Goal: Navigation & Orientation: Find specific page/section

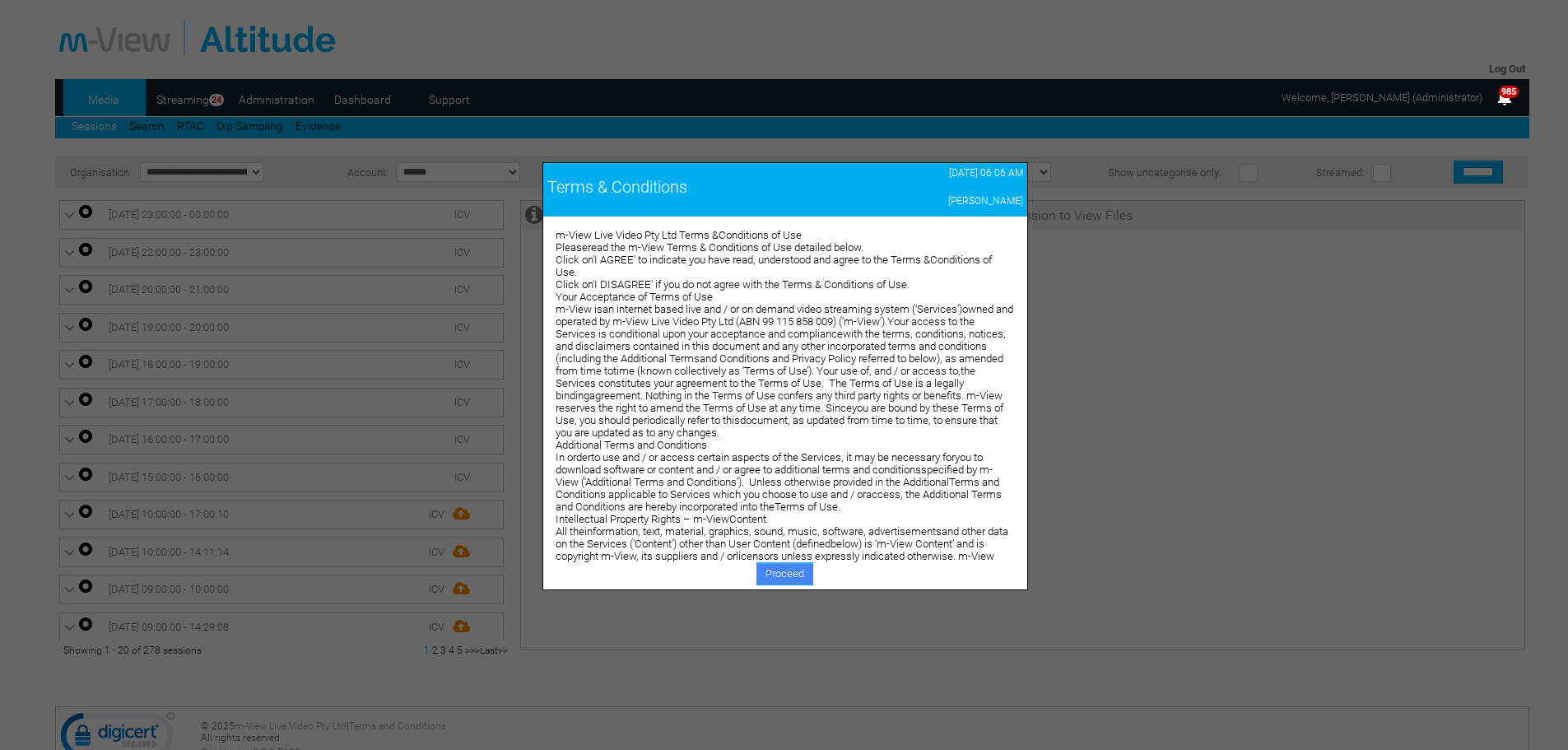
click at [796, 574] on link "Proceed" at bounding box center [784, 573] width 57 height 23
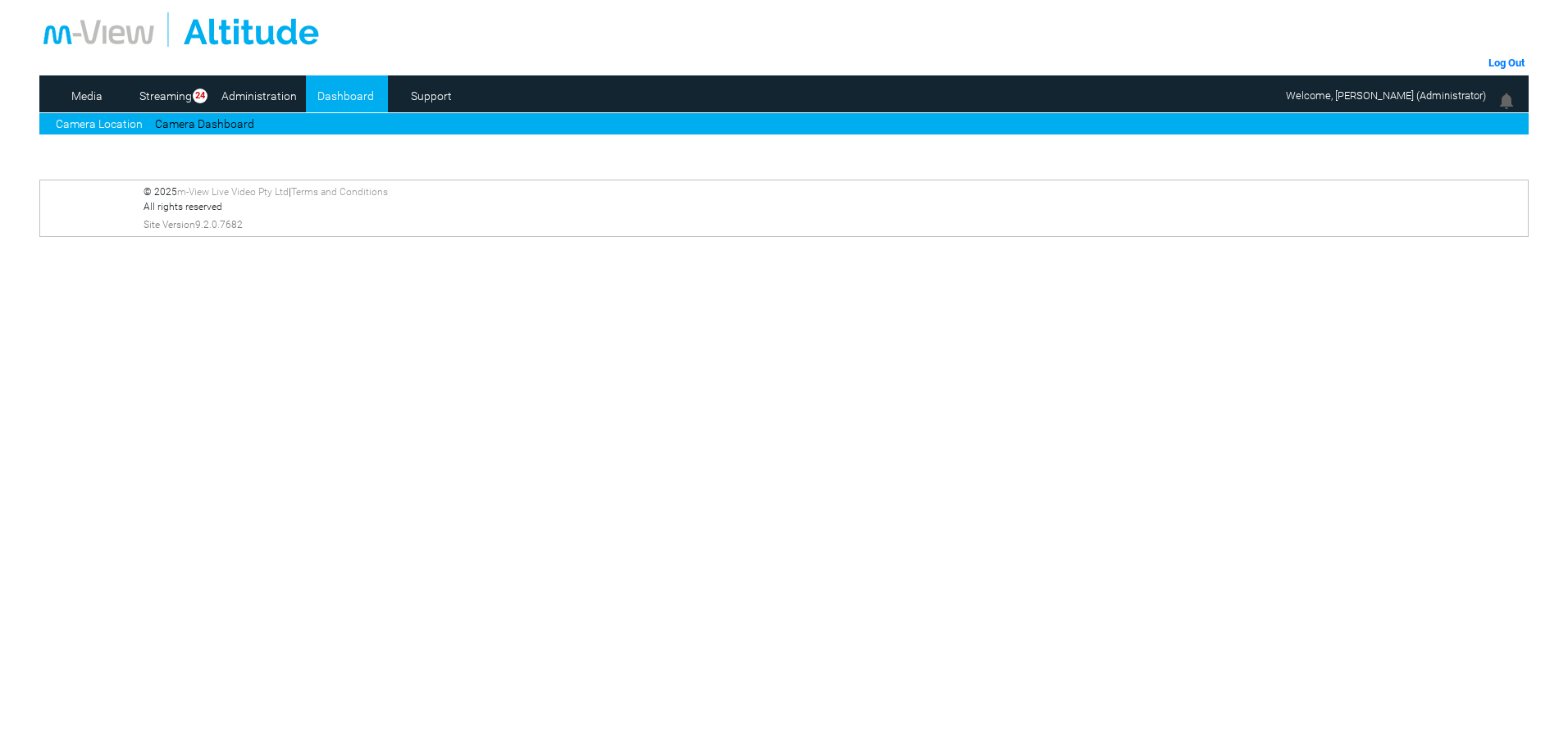
click at [361, 96] on link "Dashboard" at bounding box center [346, 95] width 80 height 25
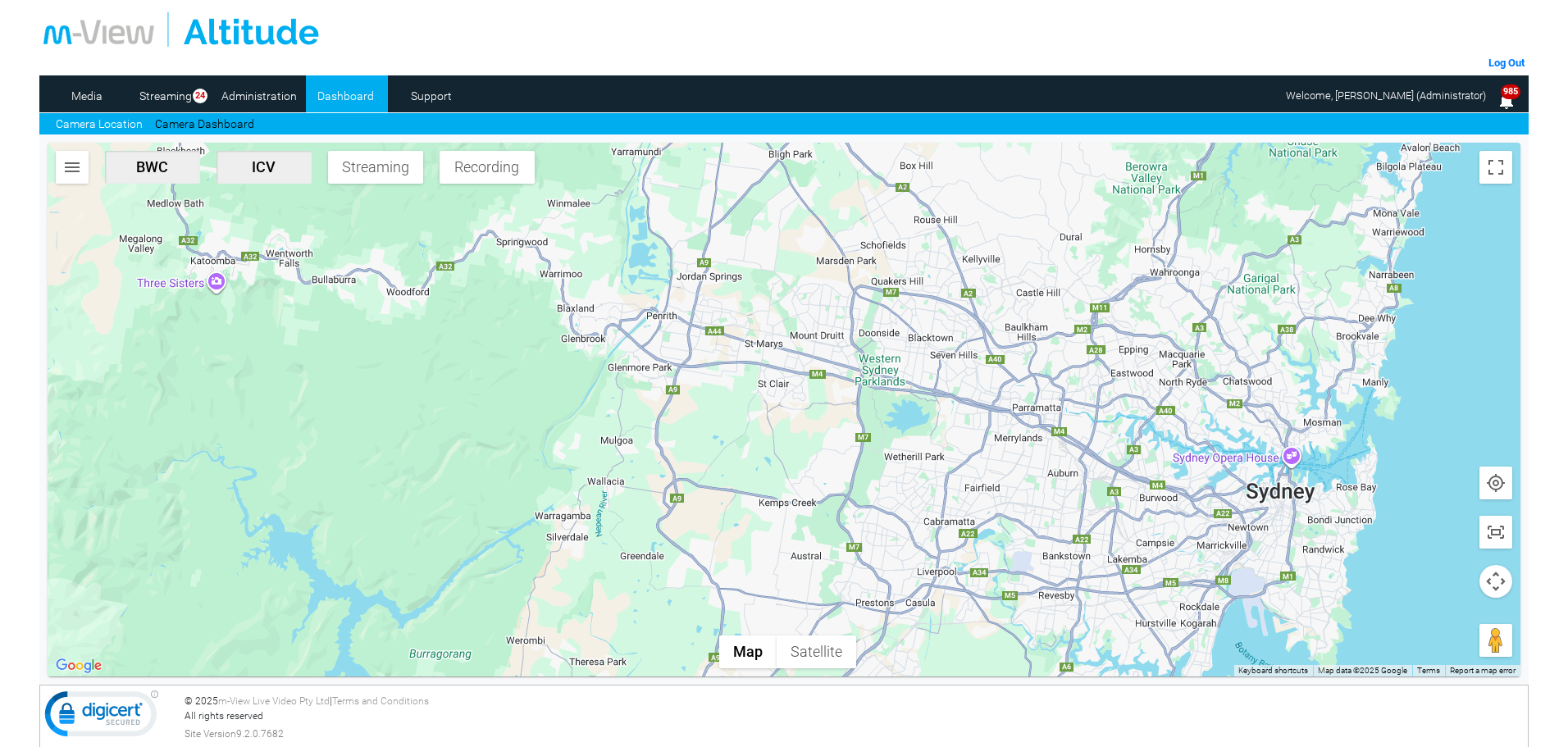
drag, startPoint x: 1004, startPoint y: 372, endPoint x: 869, endPoint y: 419, distance: 142.9
click at [869, 419] on div at bounding box center [784, 410] width 1474 height 534
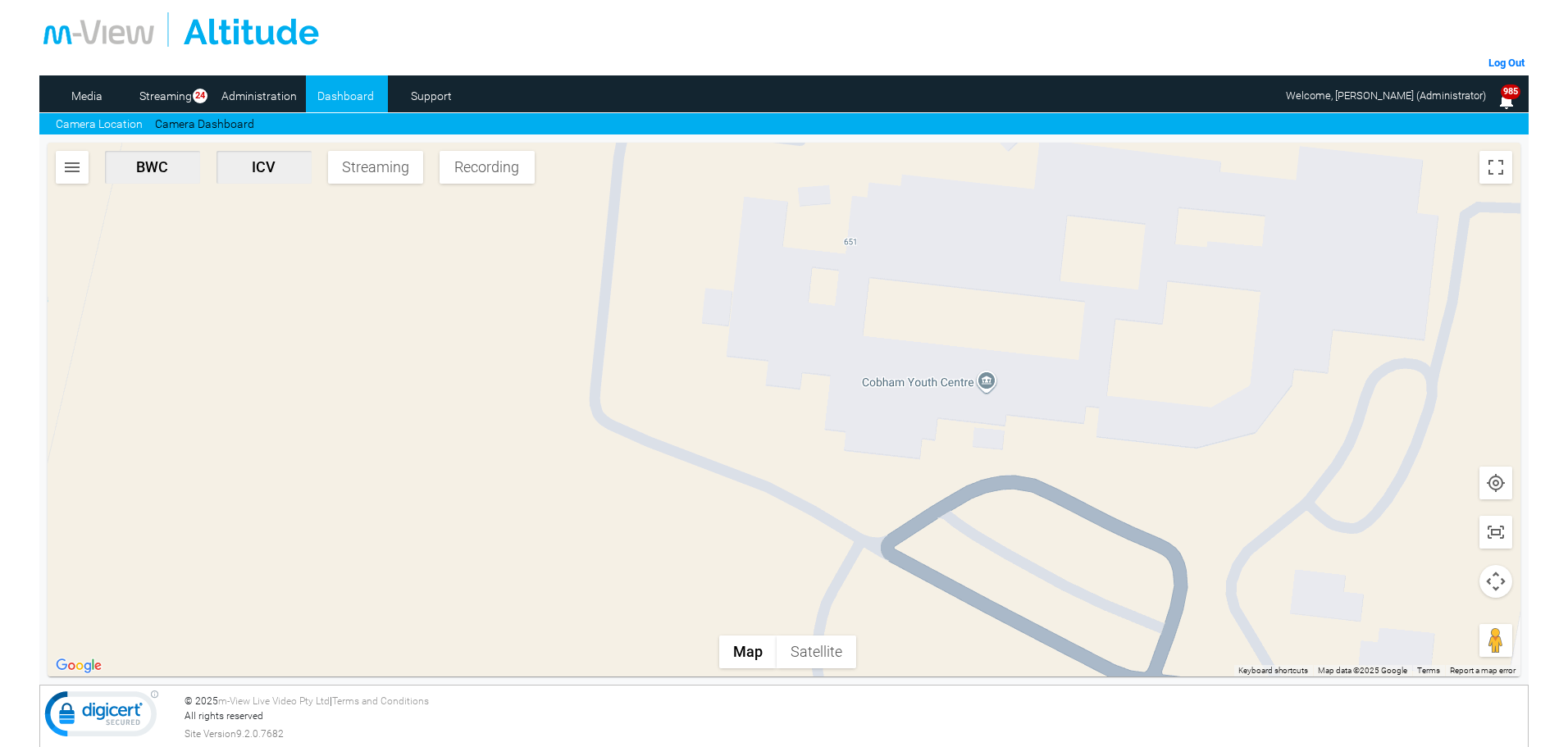
drag, startPoint x: 1190, startPoint y: 475, endPoint x: 1081, endPoint y: 485, distance: 109.5
click at [1081, 485] on div at bounding box center [784, 410] width 1474 height 534
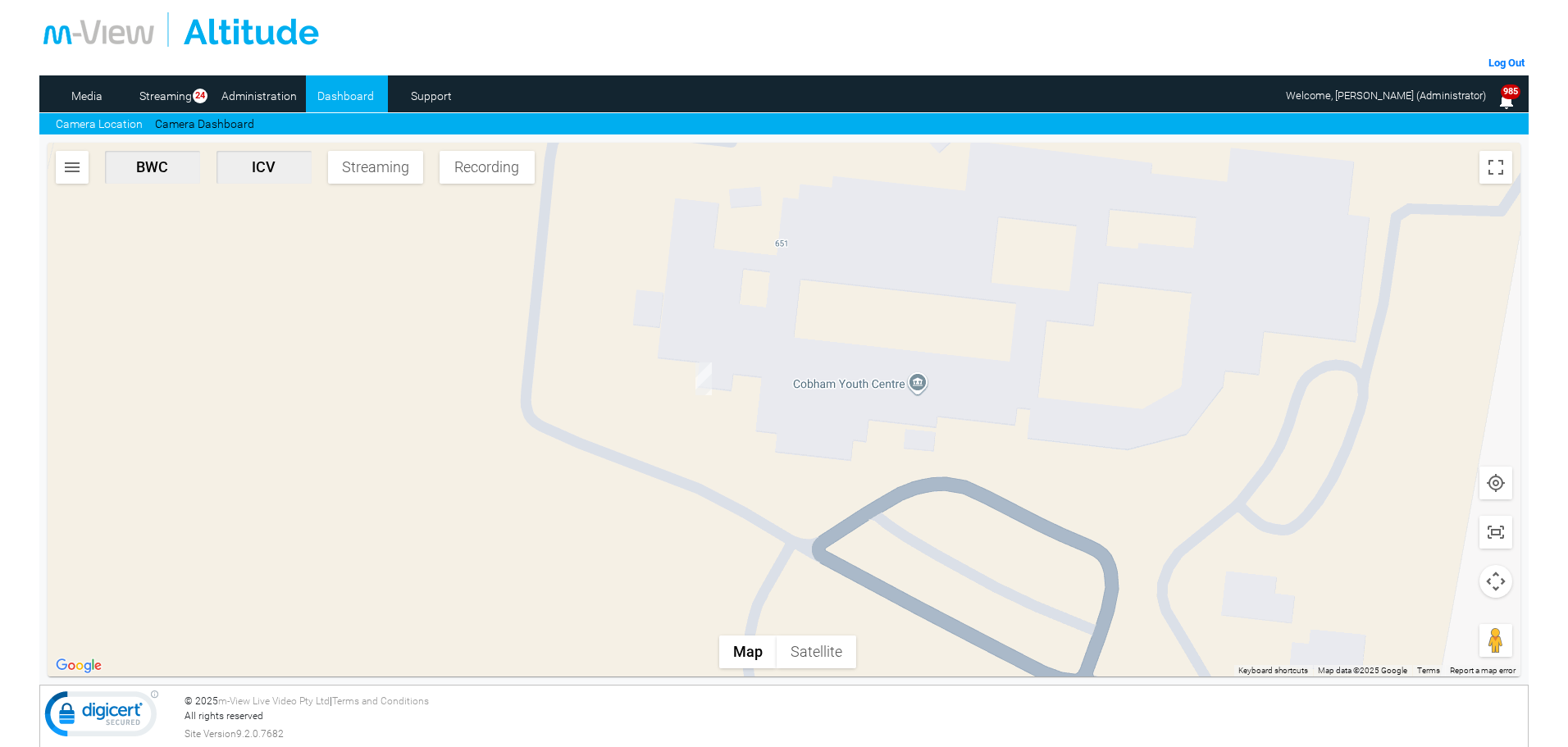
click at [702, 382] on img "DG59CD-ICV" at bounding box center [704, 379] width 16 height 33
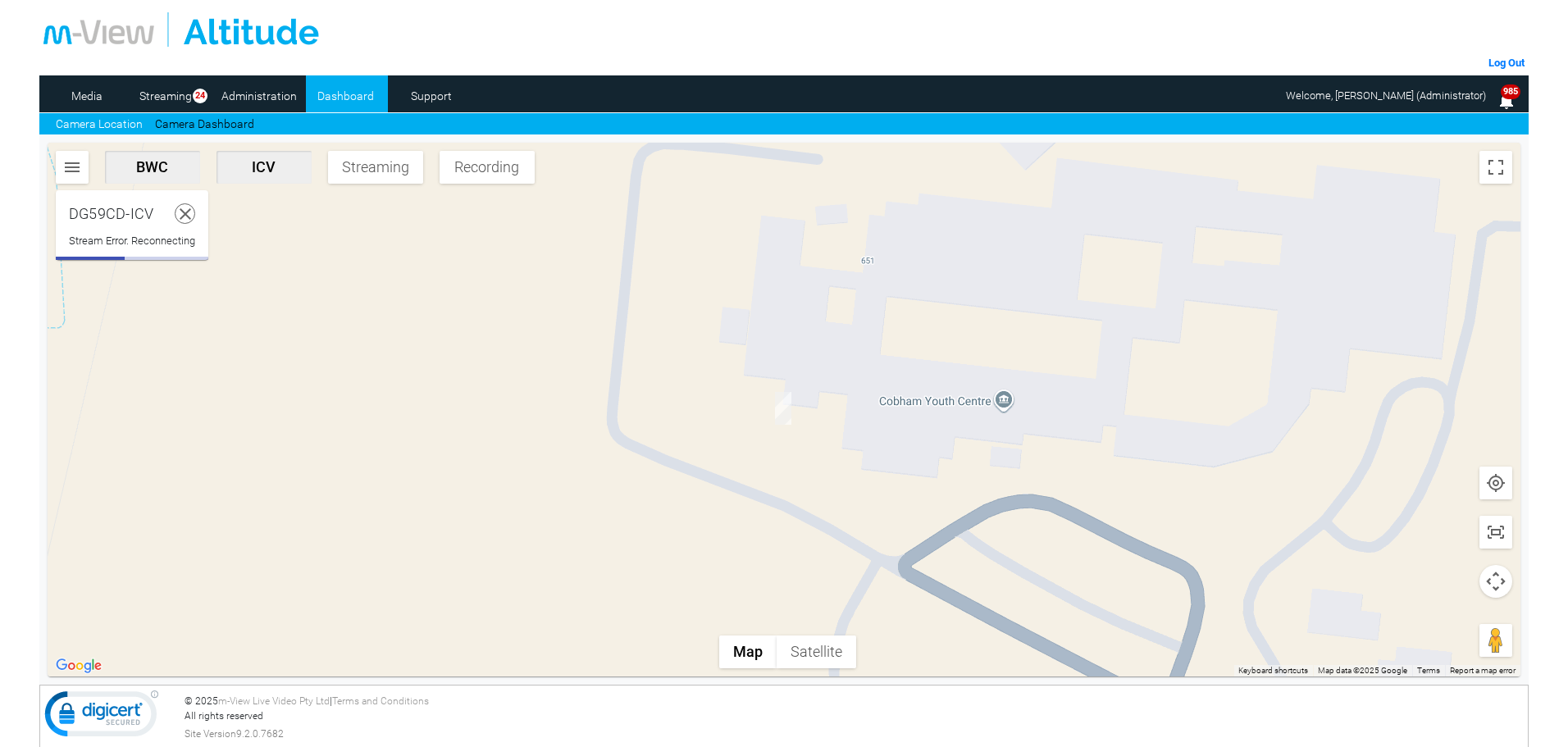
click at [189, 205] on icon at bounding box center [186, 214] width 21 height 21
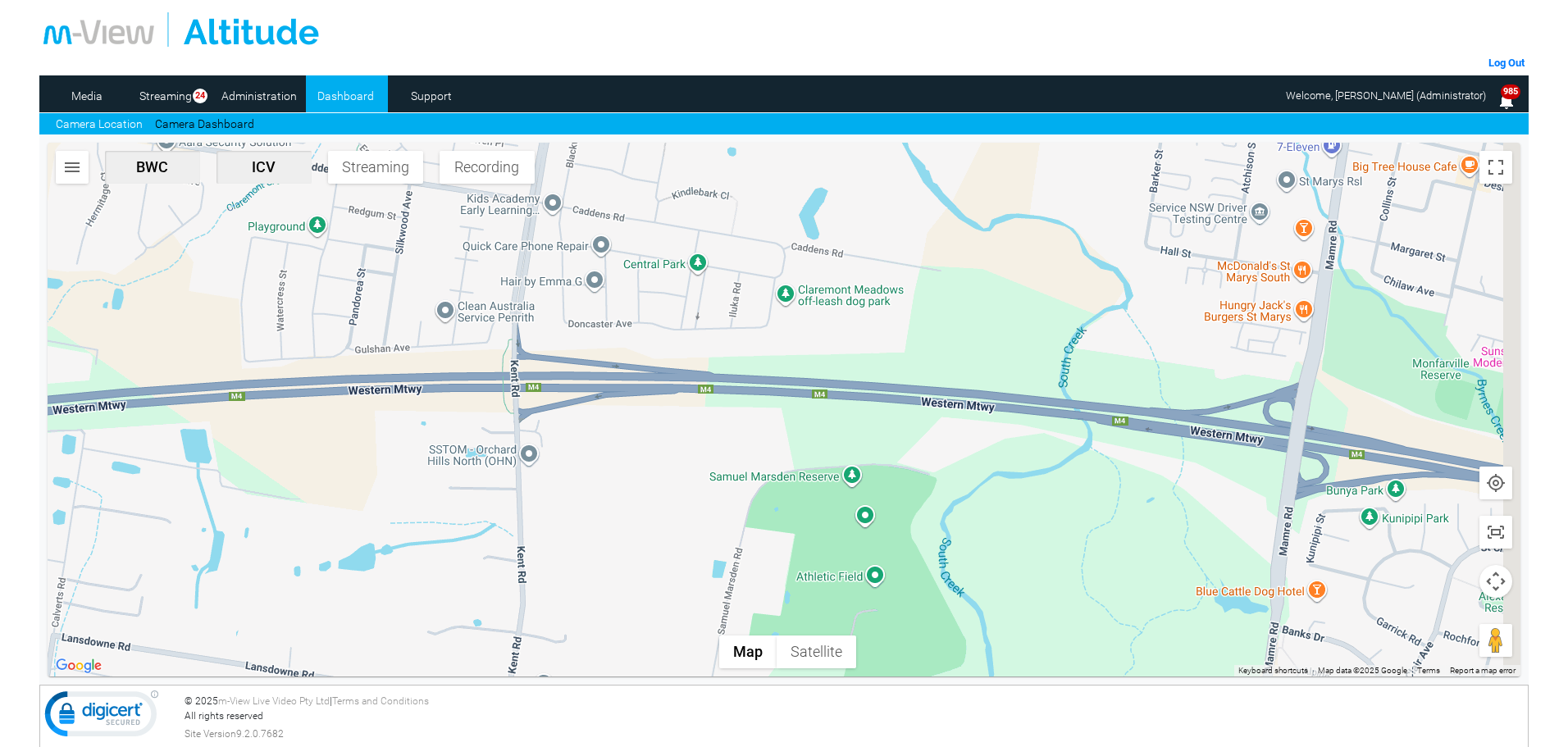
drag, startPoint x: 1094, startPoint y: 566, endPoint x: 784, endPoint y: 401, distance: 351.2
click at [784, 401] on div at bounding box center [784, 410] width 1474 height 534
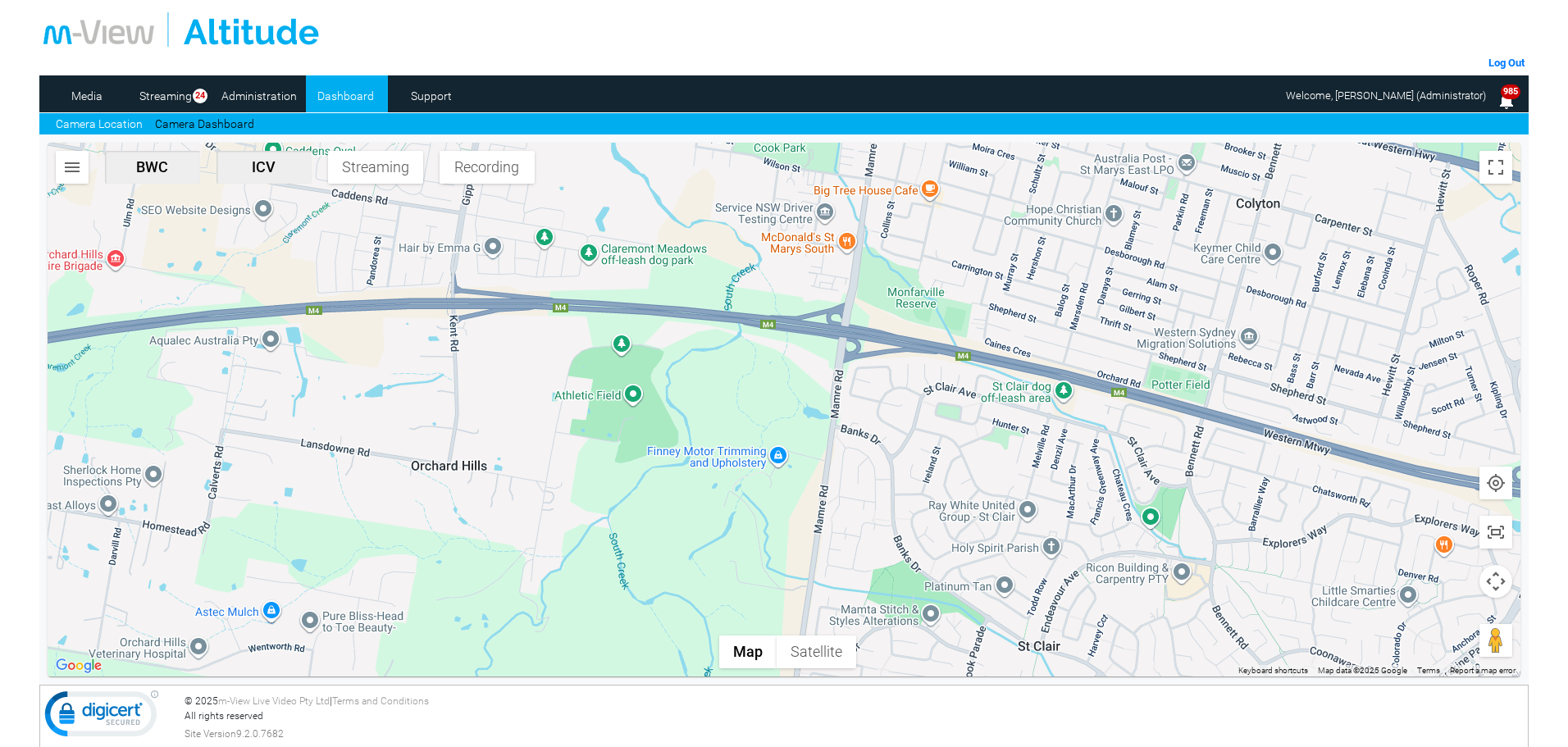
drag, startPoint x: 1065, startPoint y: 564, endPoint x: 843, endPoint y: 375, distance: 291.6
click at [843, 375] on div at bounding box center [784, 410] width 1474 height 534
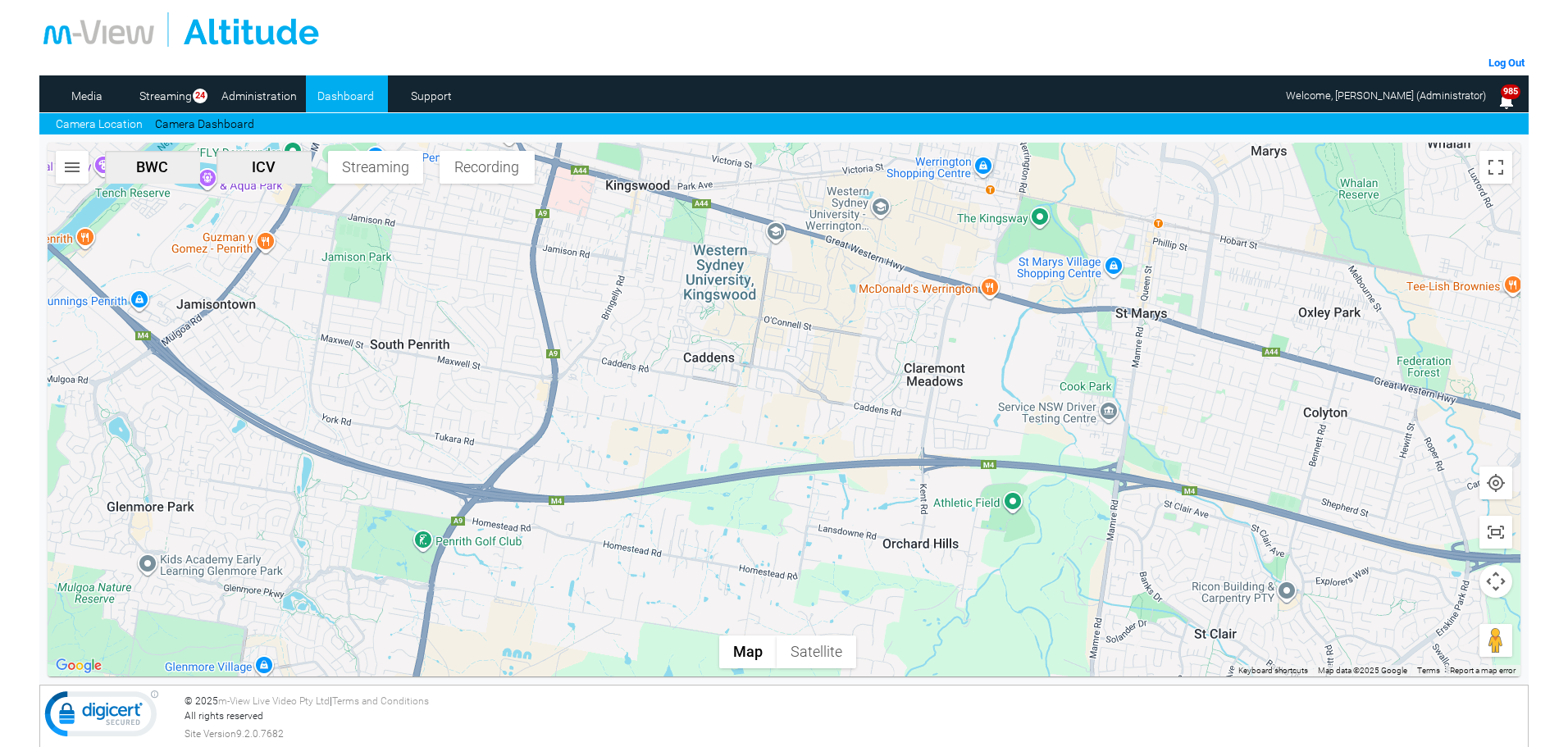
drag, startPoint x: 799, startPoint y: 509, endPoint x: 1067, endPoint y: 622, distance: 290.8
click at [1067, 622] on div at bounding box center [784, 410] width 1474 height 534
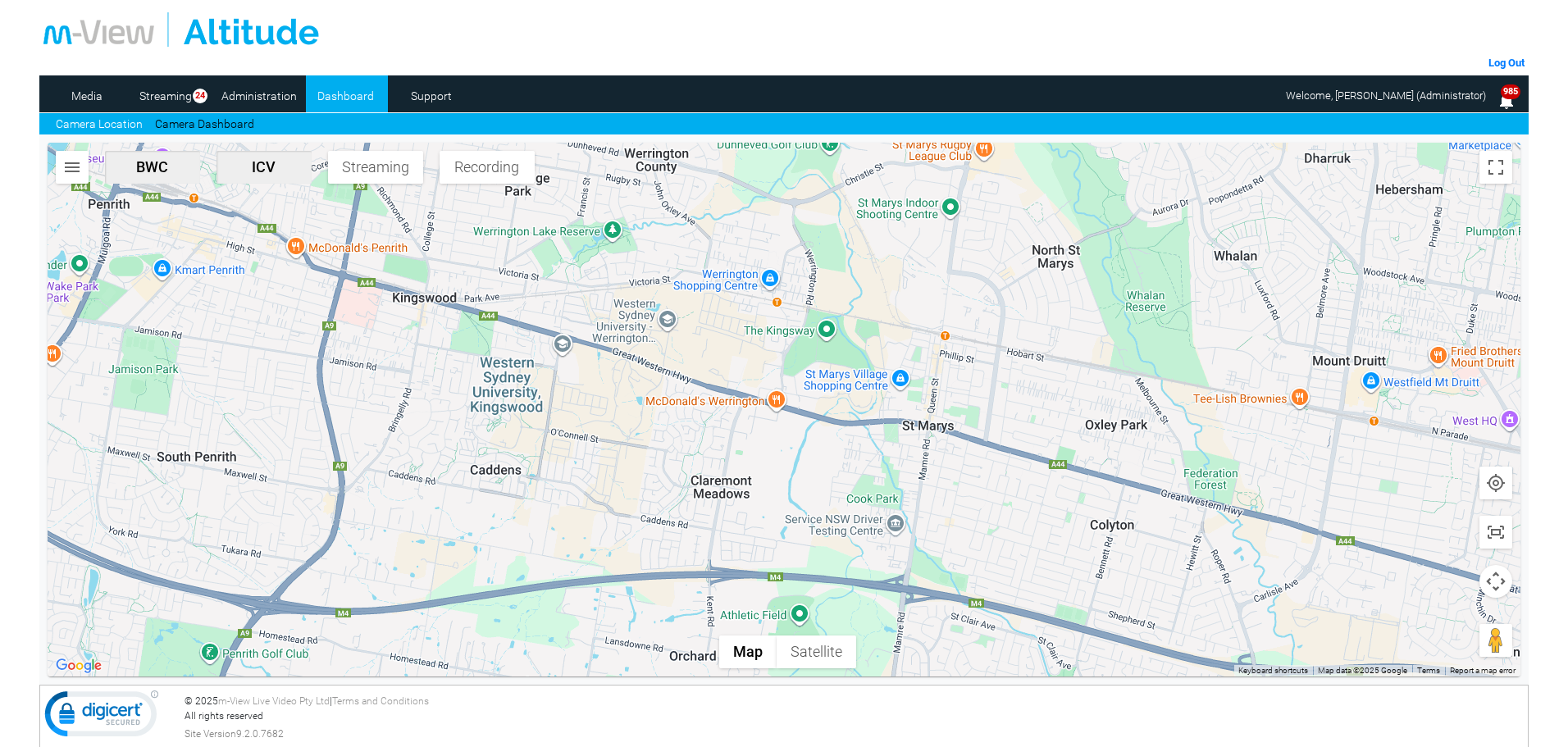
drag, startPoint x: 1008, startPoint y: 377, endPoint x: 793, endPoint y: 489, distance: 242.4
click at [793, 489] on div at bounding box center [784, 410] width 1474 height 534
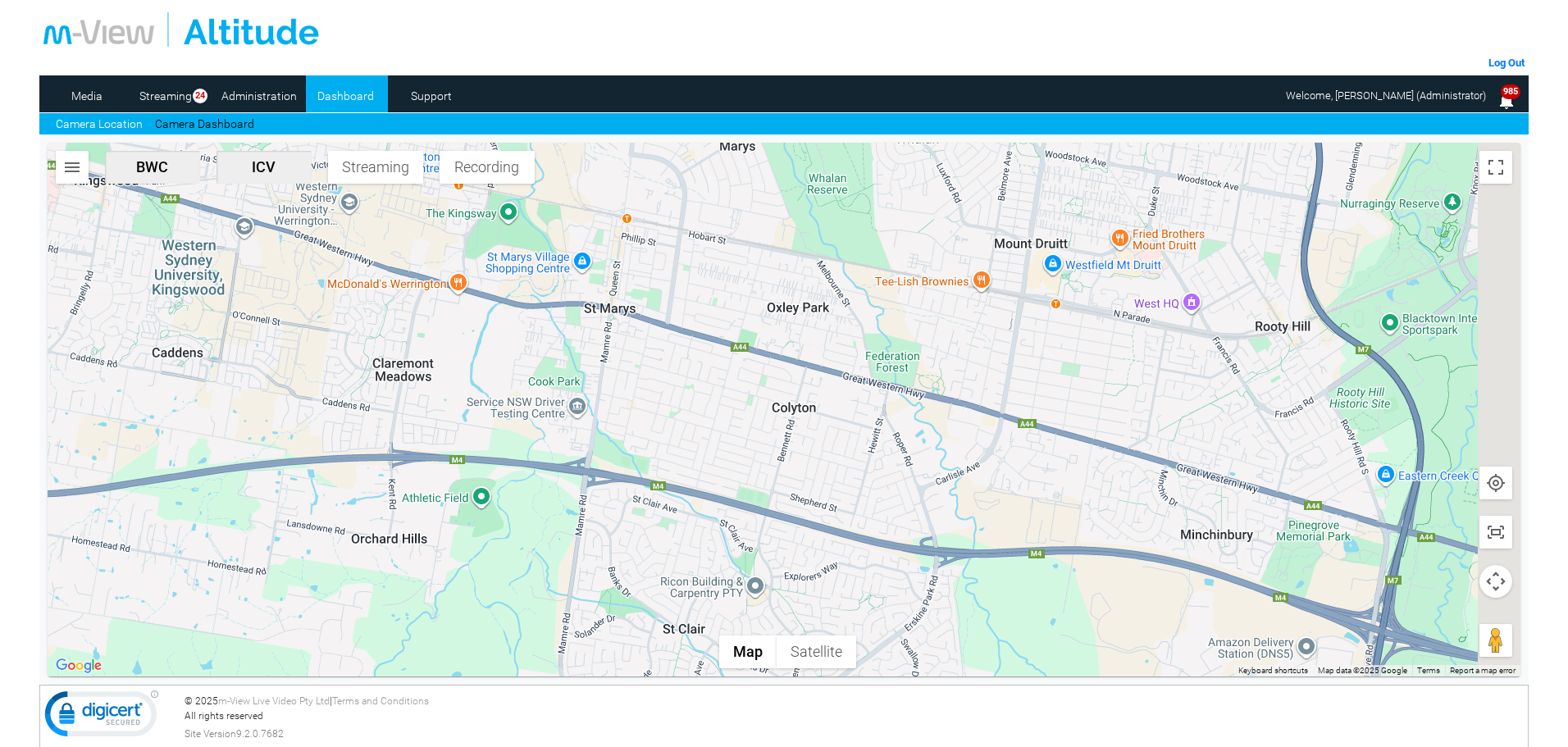
drag, startPoint x: 1073, startPoint y: 499, endPoint x: 752, endPoint y: 382, distance: 341.7
click at [752, 382] on div at bounding box center [784, 410] width 1474 height 534
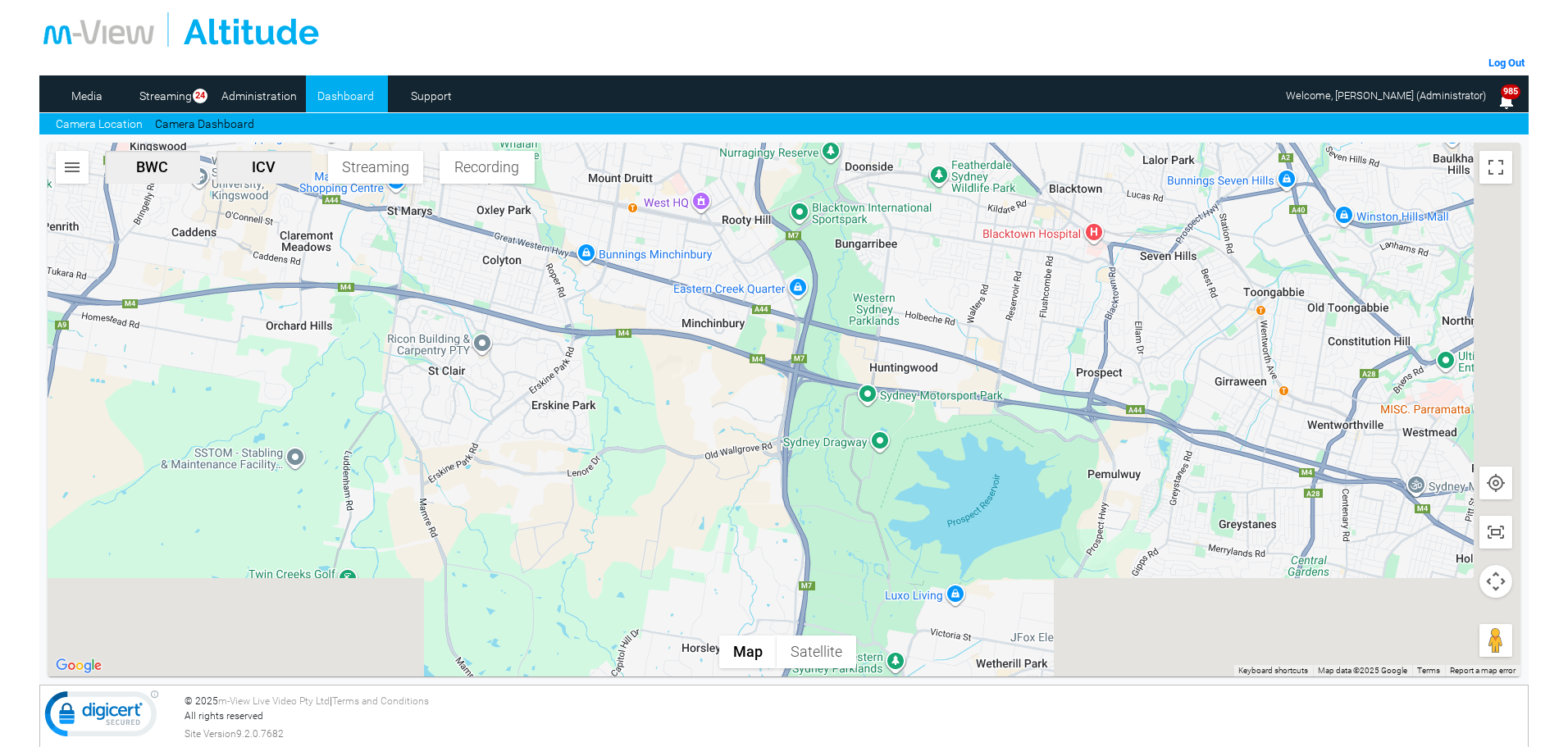
drag, startPoint x: 1014, startPoint y: 523, endPoint x: 747, endPoint y: 391, distance: 297.8
click at [747, 391] on div at bounding box center [784, 410] width 1474 height 534
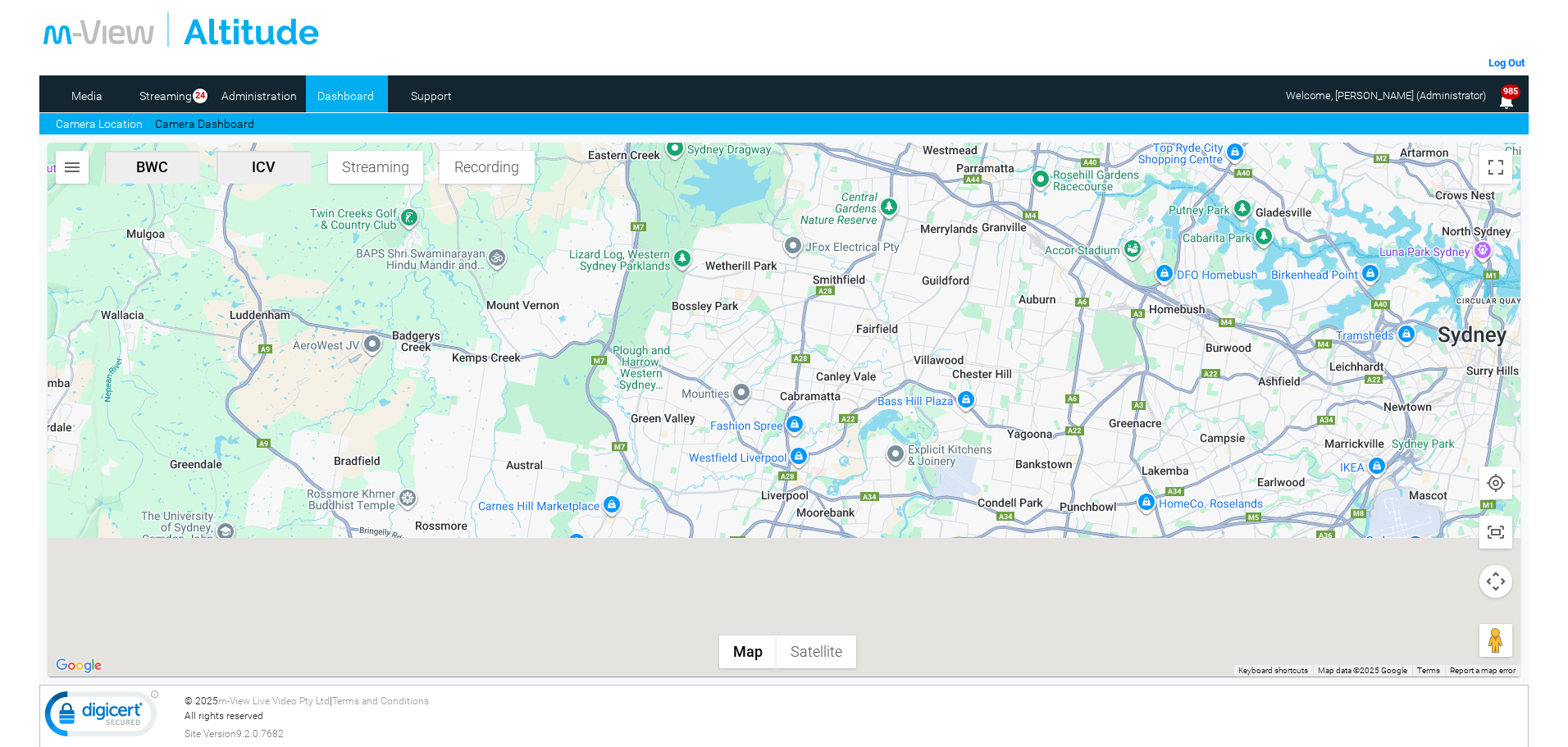
drag, startPoint x: 818, startPoint y: 480, endPoint x: 710, endPoint y: 230, distance: 272.3
click at [710, 230] on div at bounding box center [784, 410] width 1474 height 534
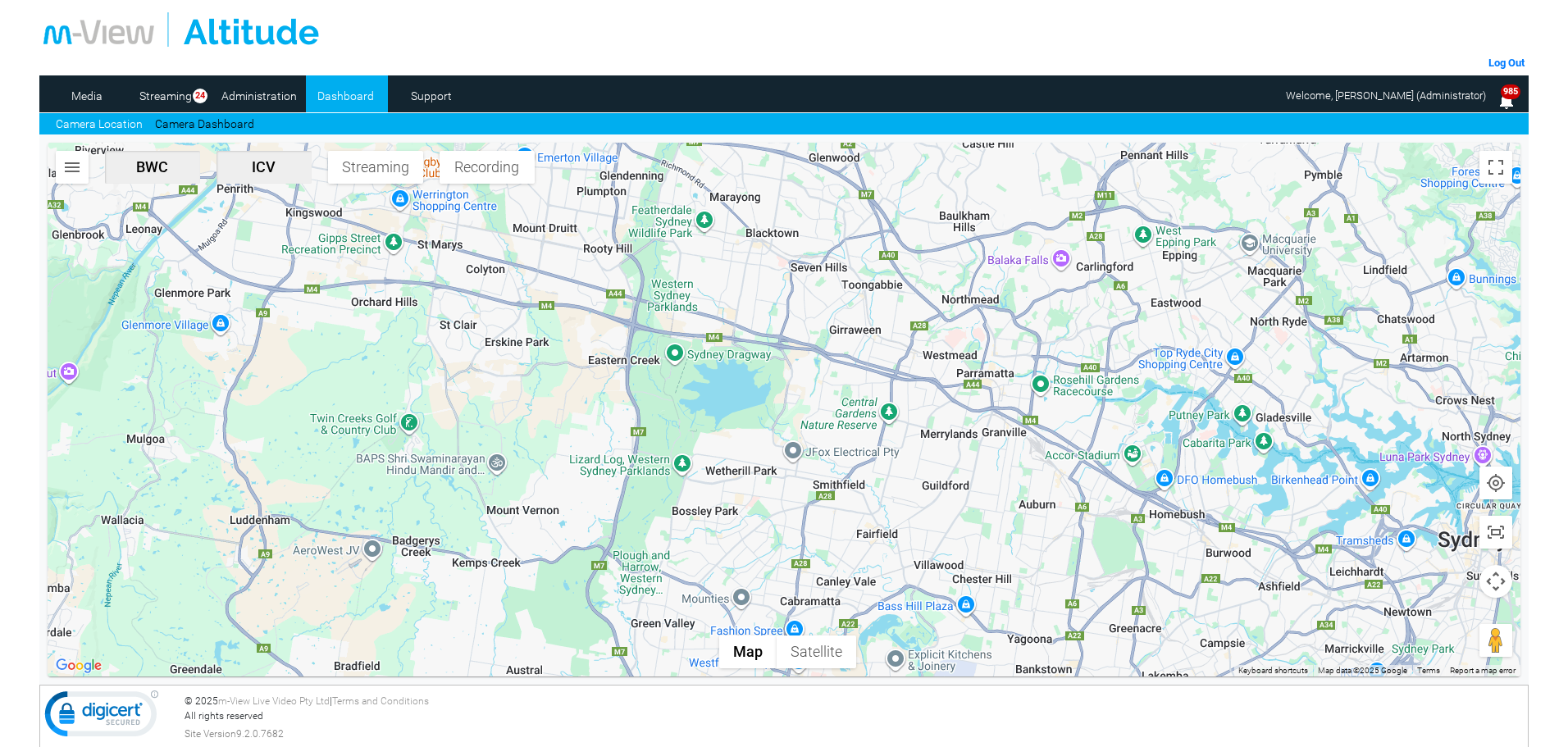
drag, startPoint x: 672, startPoint y: 461, endPoint x: 675, endPoint y: 480, distance: 19.2
click at [675, 480] on div at bounding box center [784, 410] width 1474 height 534
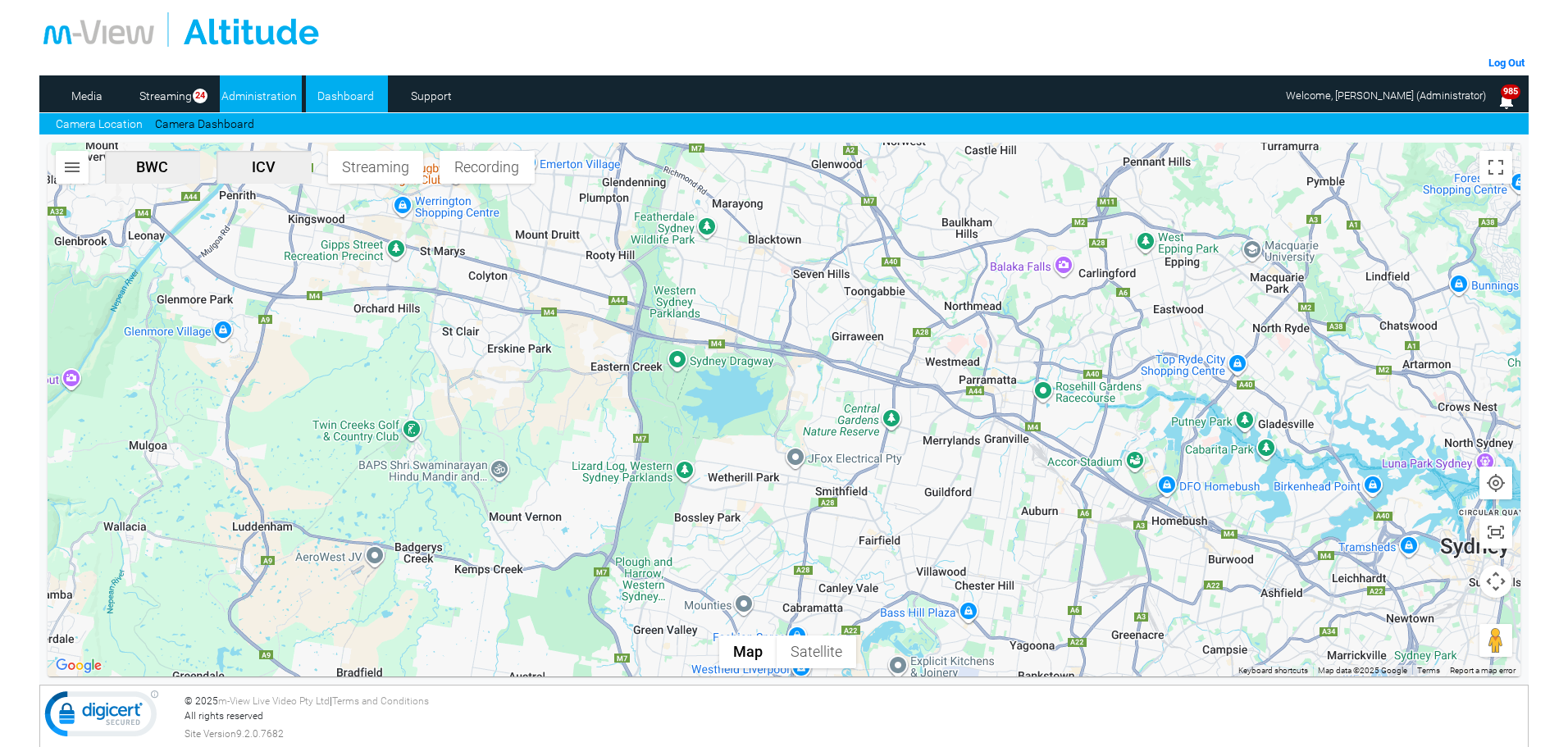
click at [269, 89] on link "Administration" at bounding box center [260, 95] width 80 height 25
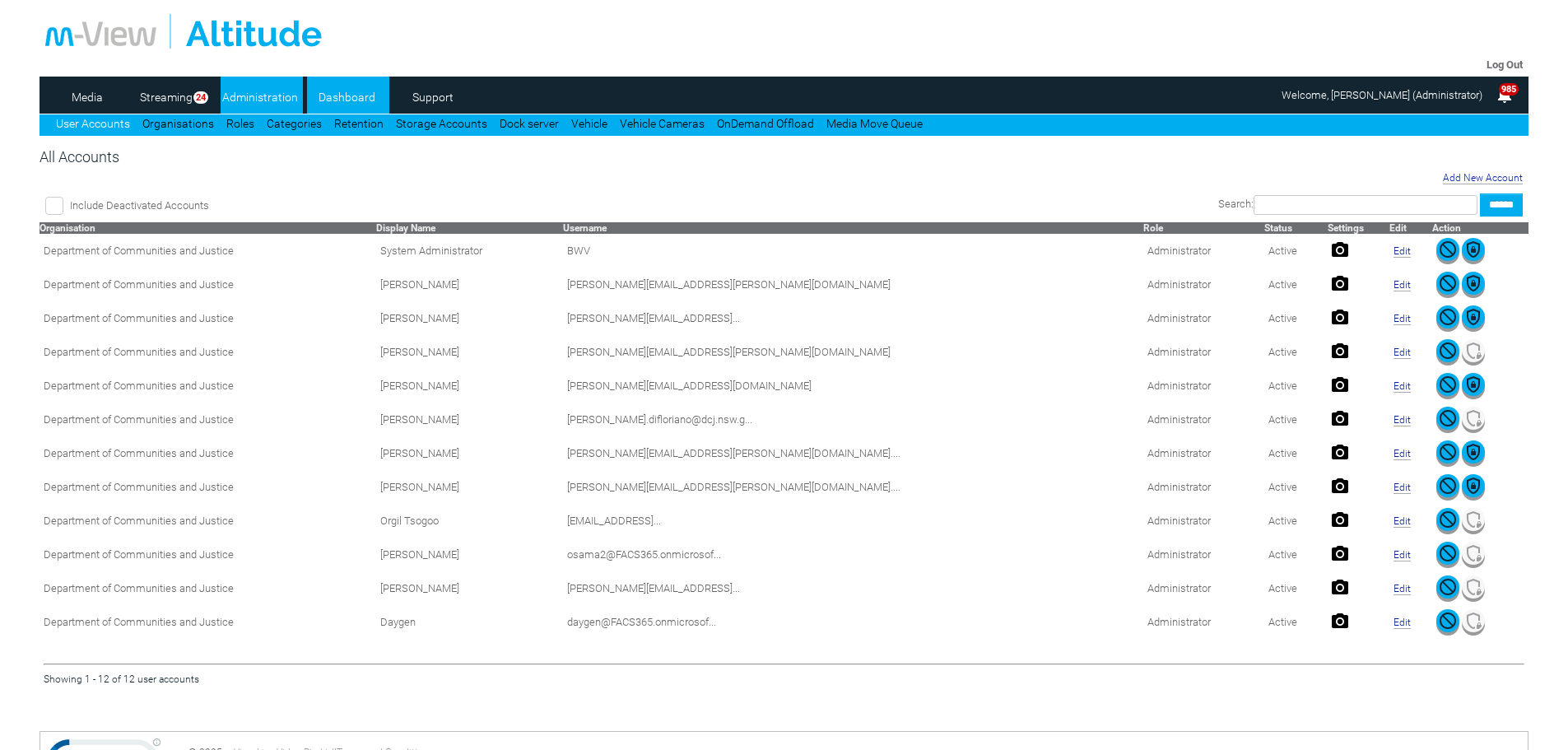
click at [348, 87] on link "Dashboard" at bounding box center [347, 97] width 80 height 25
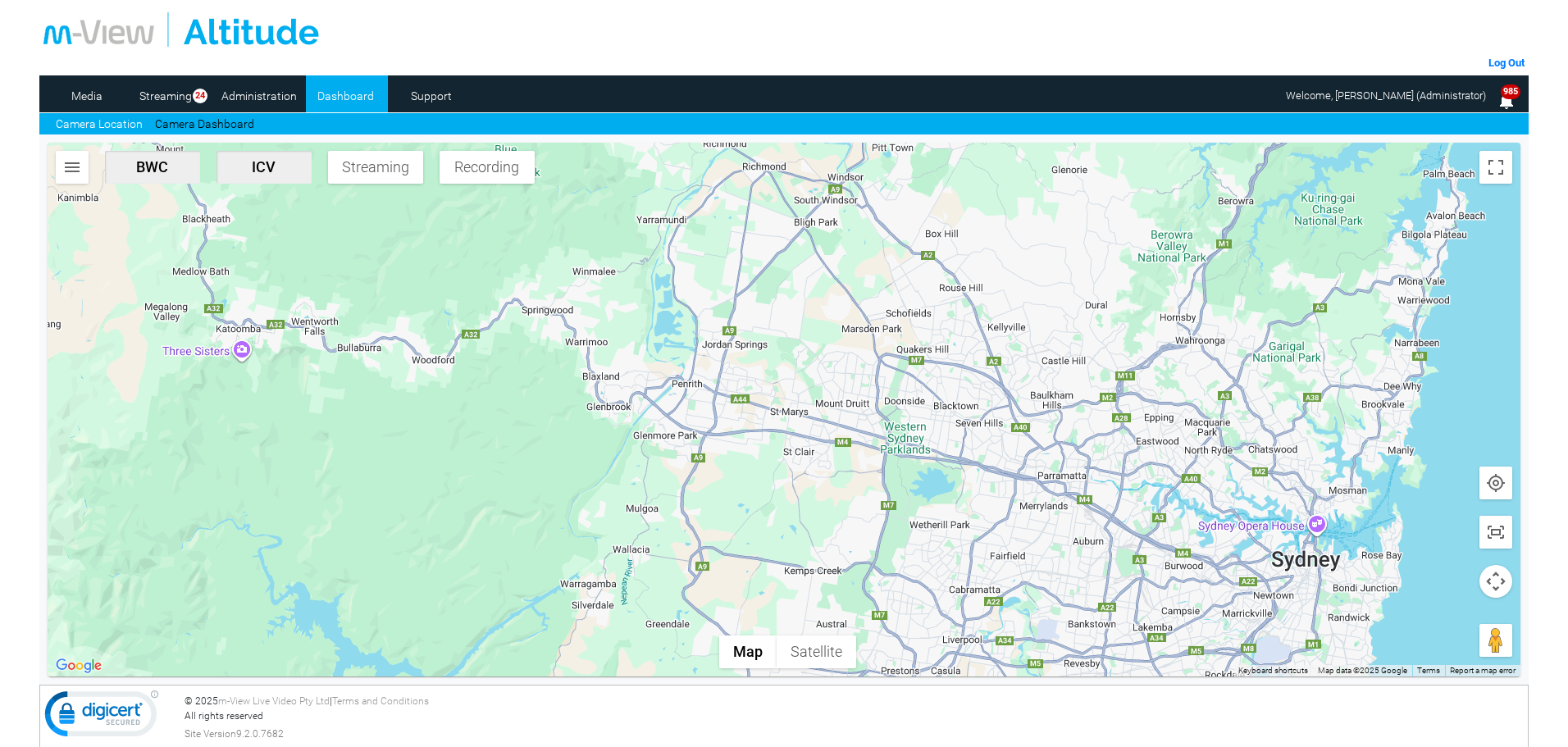
drag, startPoint x: 1049, startPoint y: 628, endPoint x: 958, endPoint y: 724, distance: 132.3
click at [958, 551] on div "Log Out Media Streaming 24 Administration Dashboard Support Camera Location Cam…" at bounding box center [784, 276] width 1489 height 551
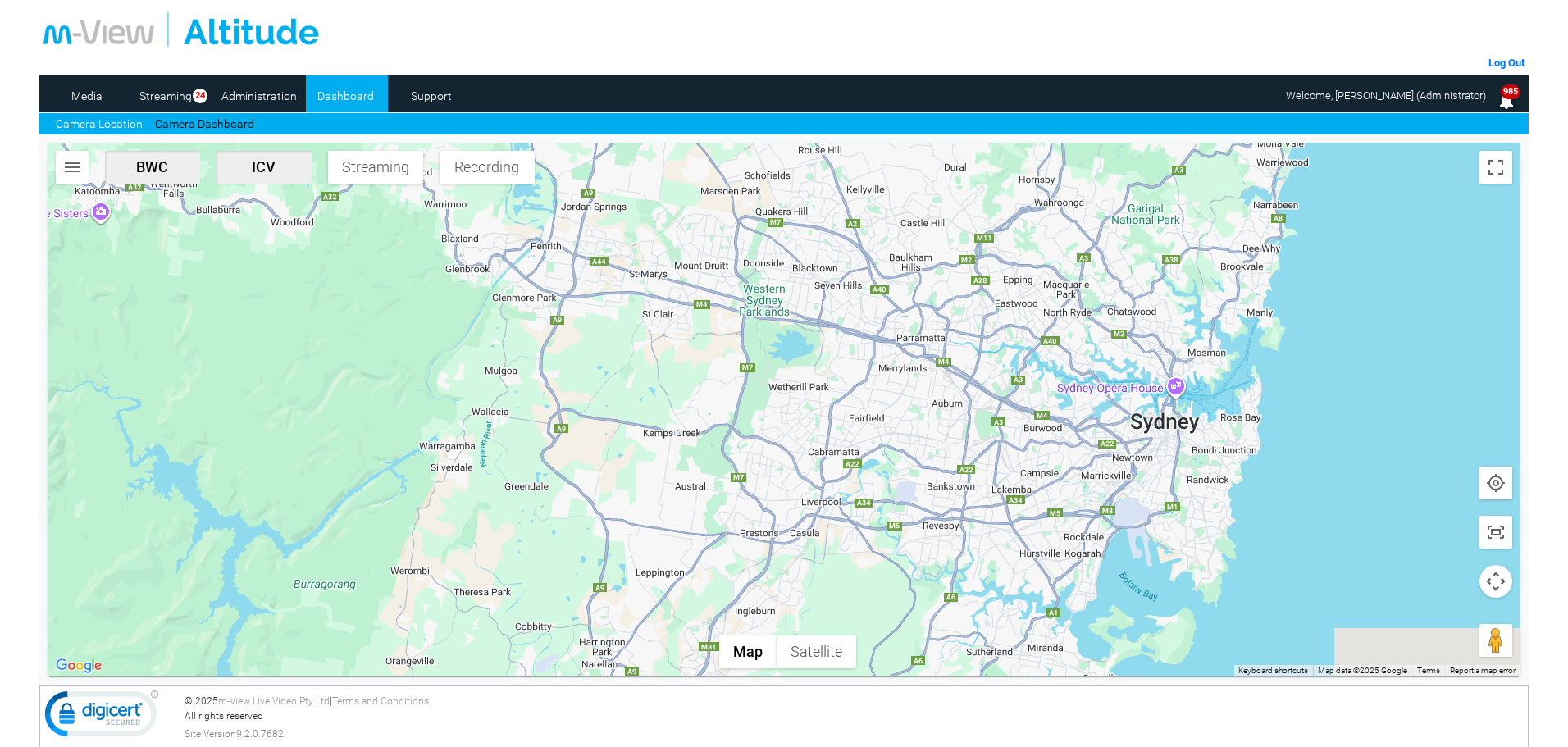
drag, startPoint x: 890, startPoint y: 554, endPoint x: 733, endPoint y: 403, distance: 217.8
click at [733, 403] on div at bounding box center [784, 410] width 1474 height 534
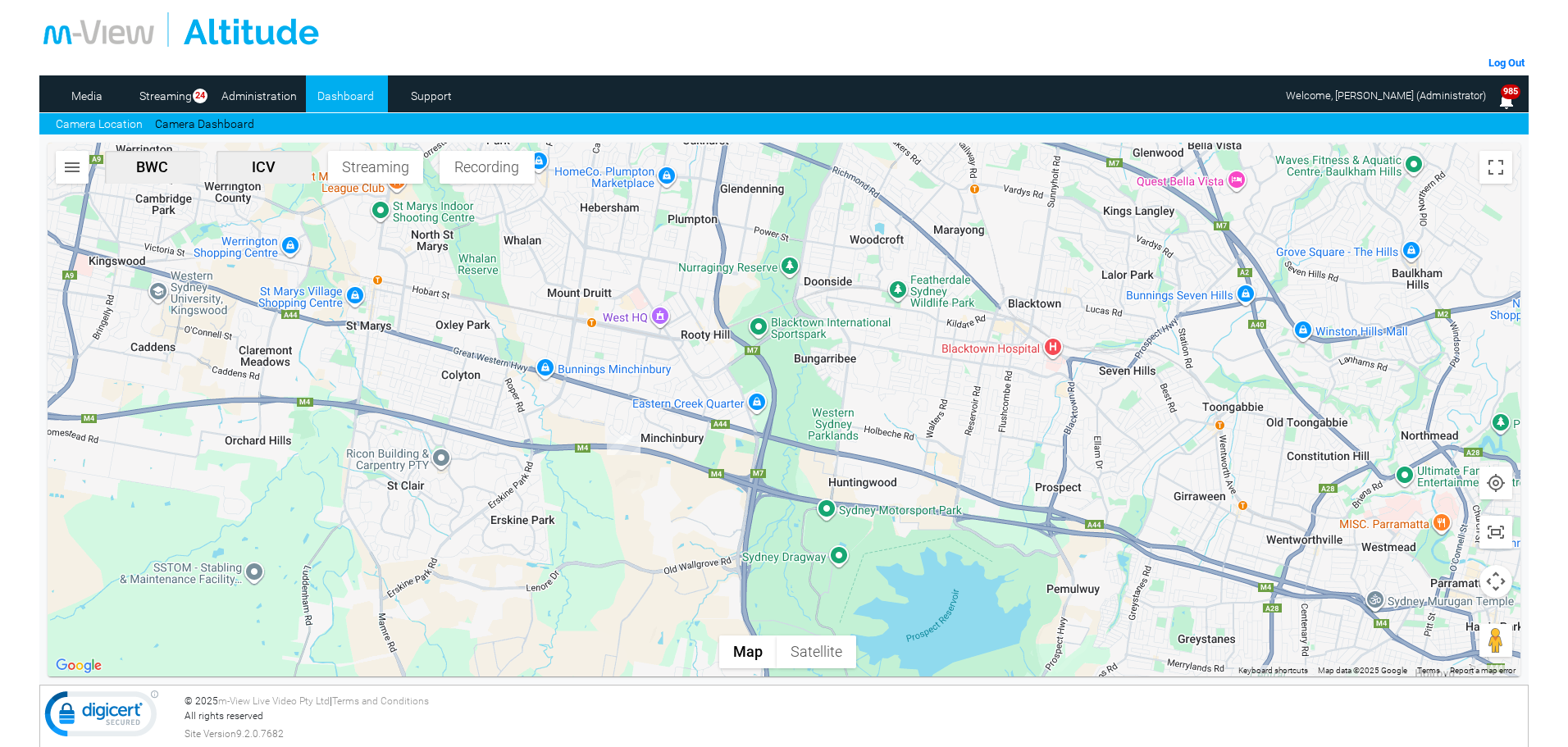
drag, startPoint x: 993, startPoint y: 562, endPoint x: 534, endPoint y: 546, distance: 459.3
click at [543, 546] on div at bounding box center [784, 410] width 1474 height 534
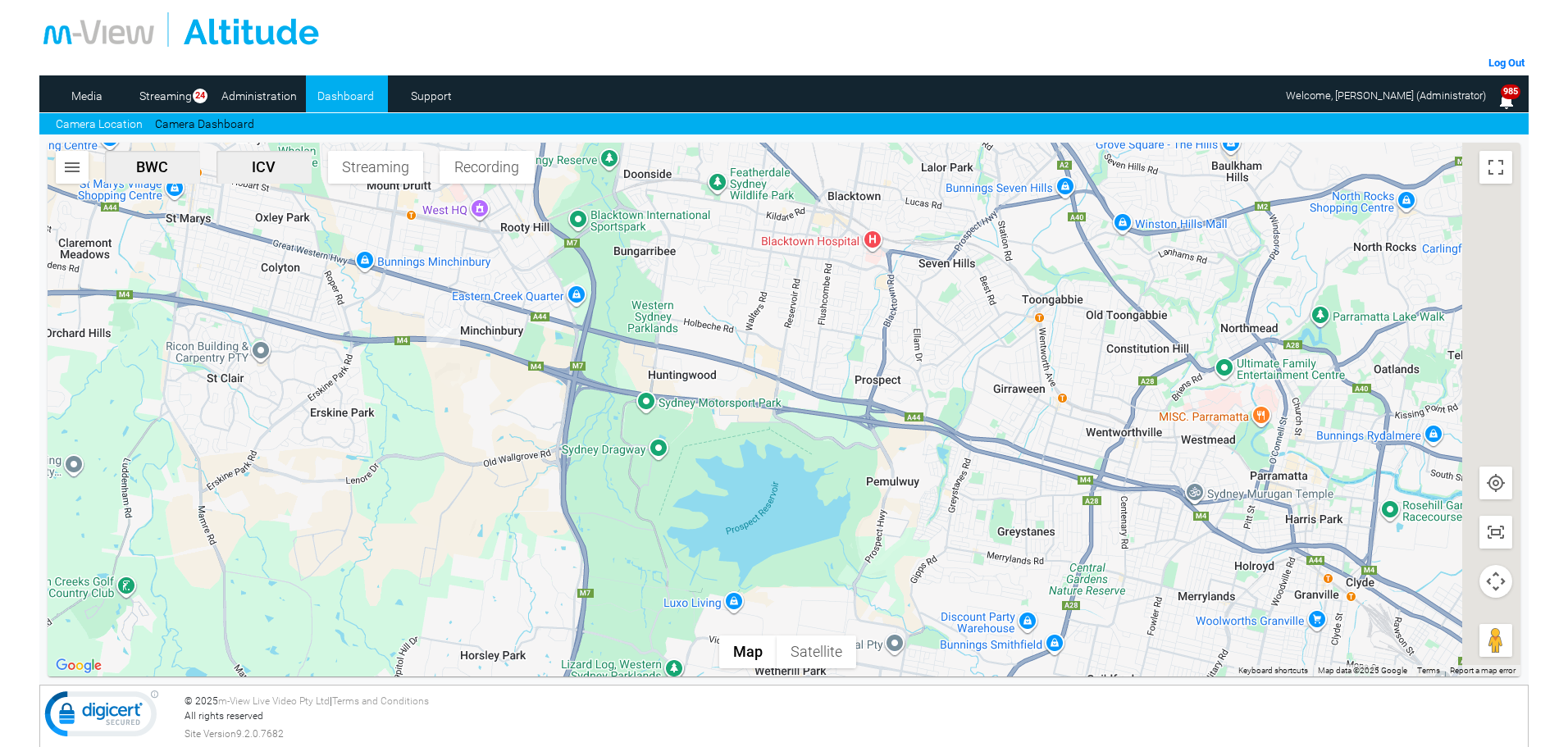
drag, startPoint x: 499, startPoint y: 508, endPoint x: 466, endPoint y: 481, distance: 42.6
click at [466, 481] on div at bounding box center [784, 410] width 1474 height 534
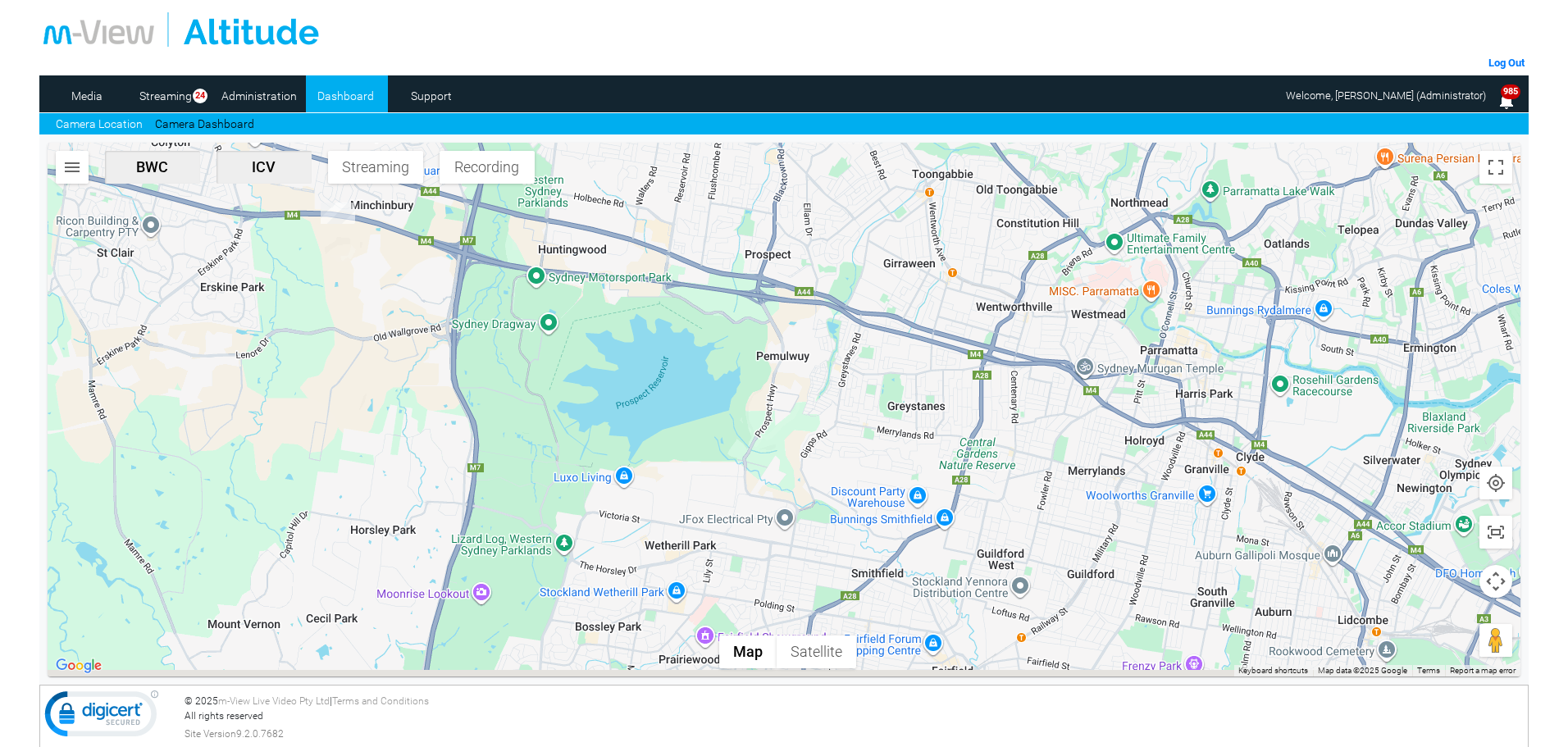
drag, startPoint x: 453, startPoint y: 471, endPoint x: 446, endPoint y: 462, distance: 11.4
click at [446, 462] on div at bounding box center [784, 410] width 1474 height 534
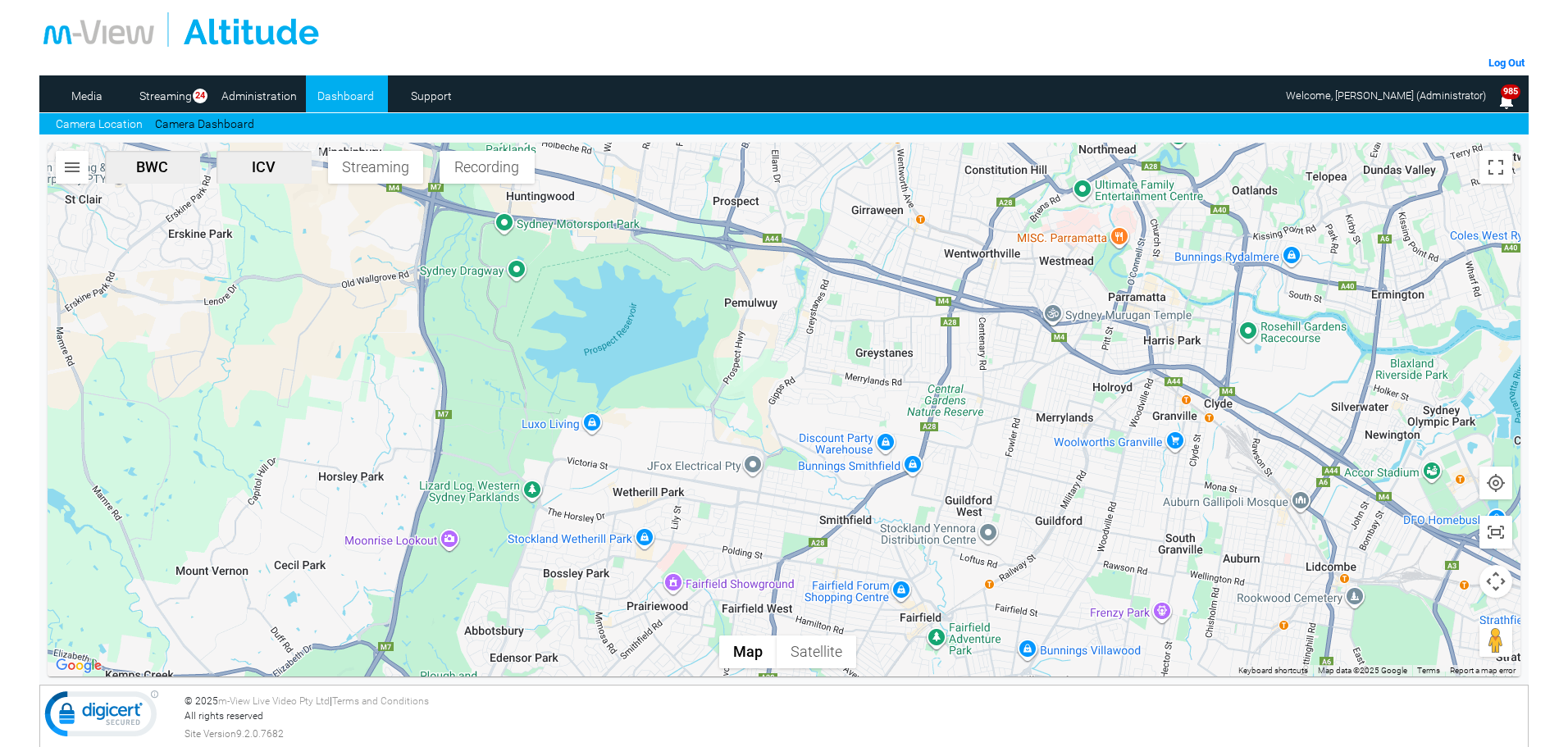
drag, startPoint x: 492, startPoint y: 462, endPoint x: 461, endPoint y: 399, distance: 70.2
click at [461, 399] on div at bounding box center [784, 410] width 1474 height 534
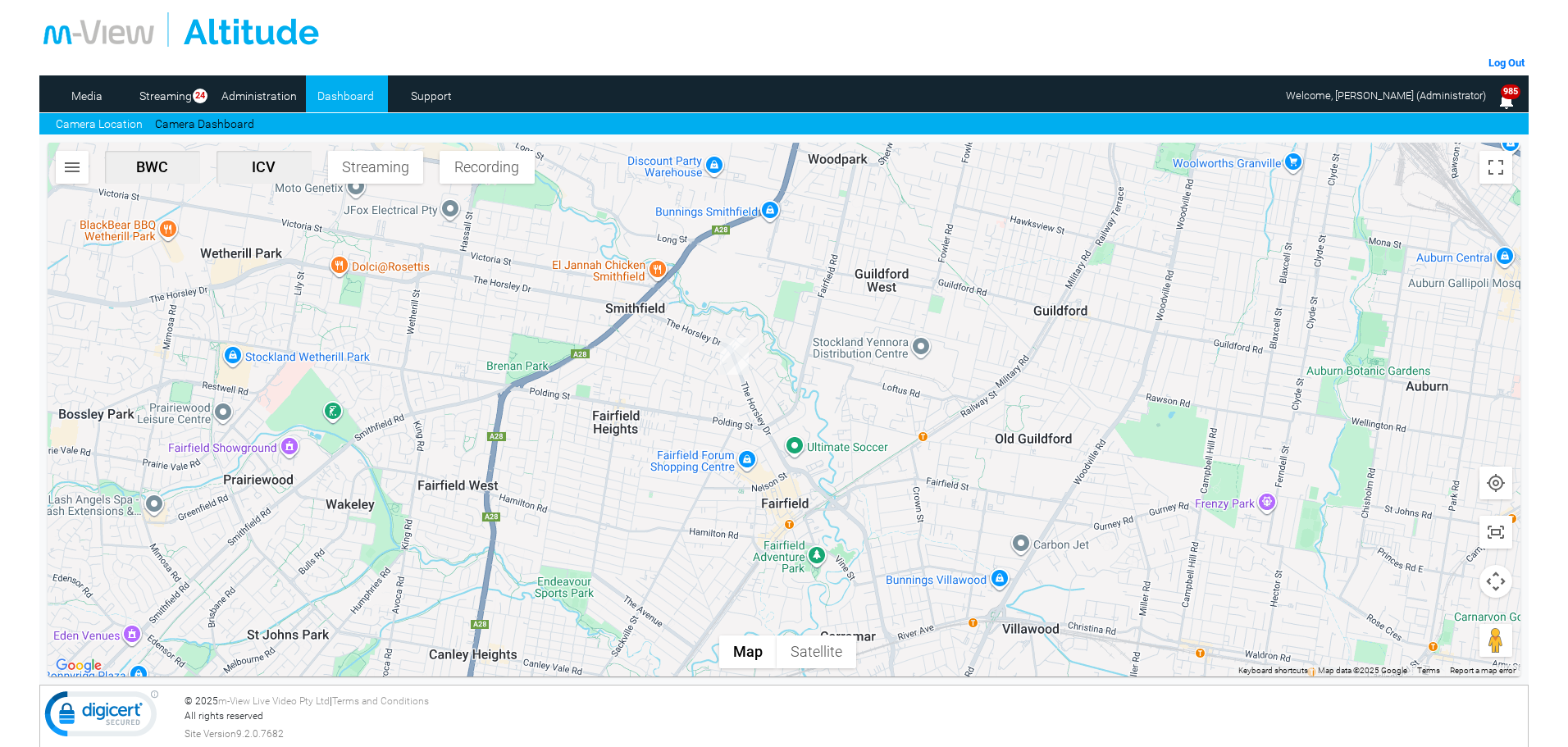
drag, startPoint x: 1004, startPoint y: 528, endPoint x: 904, endPoint y: 408, distance: 156.2
click at [904, 408] on div at bounding box center [784, 410] width 1474 height 534
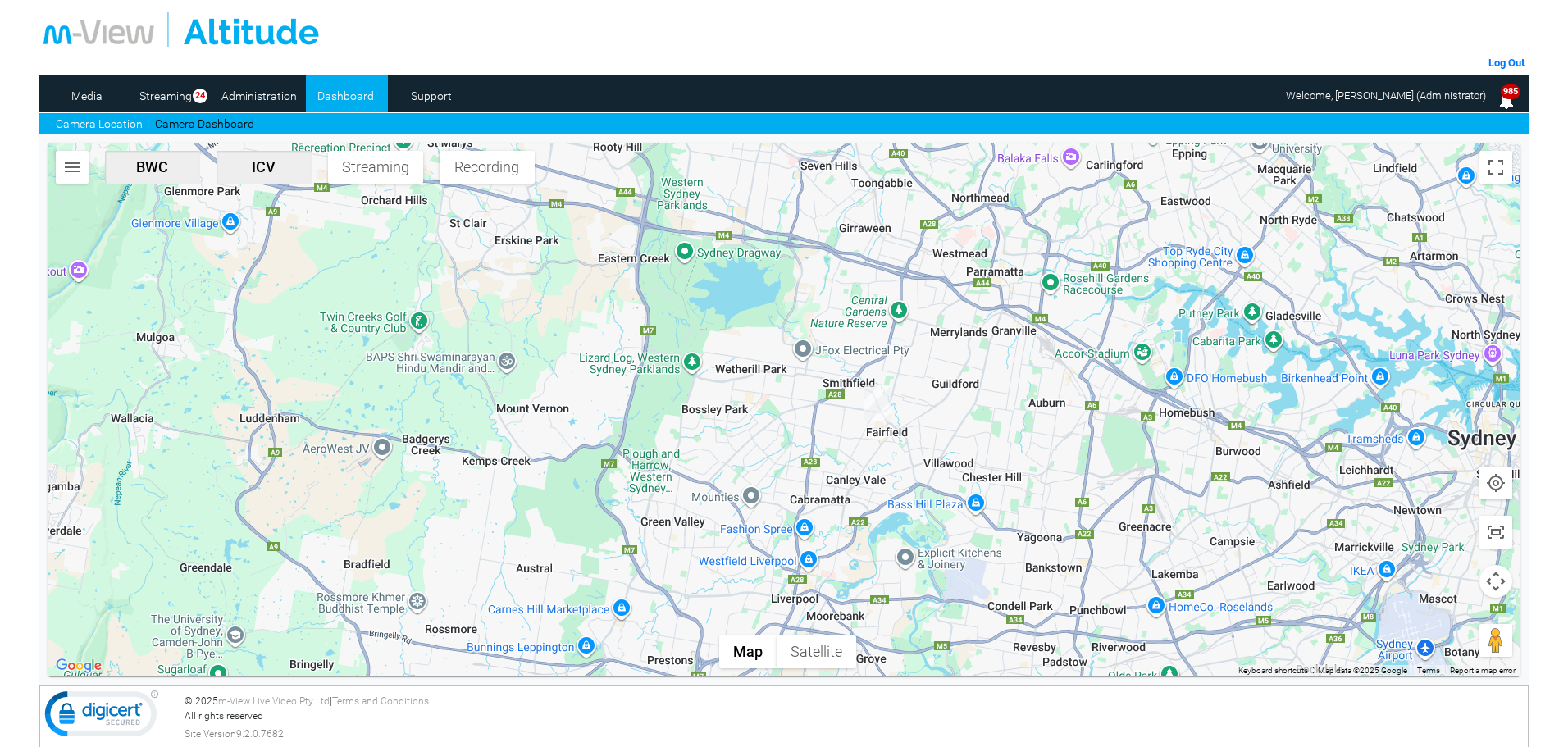
drag, startPoint x: 1160, startPoint y: 458, endPoint x: 1086, endPoint y: 445, distance: 75.1
click at [1086, 445] on div at bounding box center [784, 410] width 1474 height 534
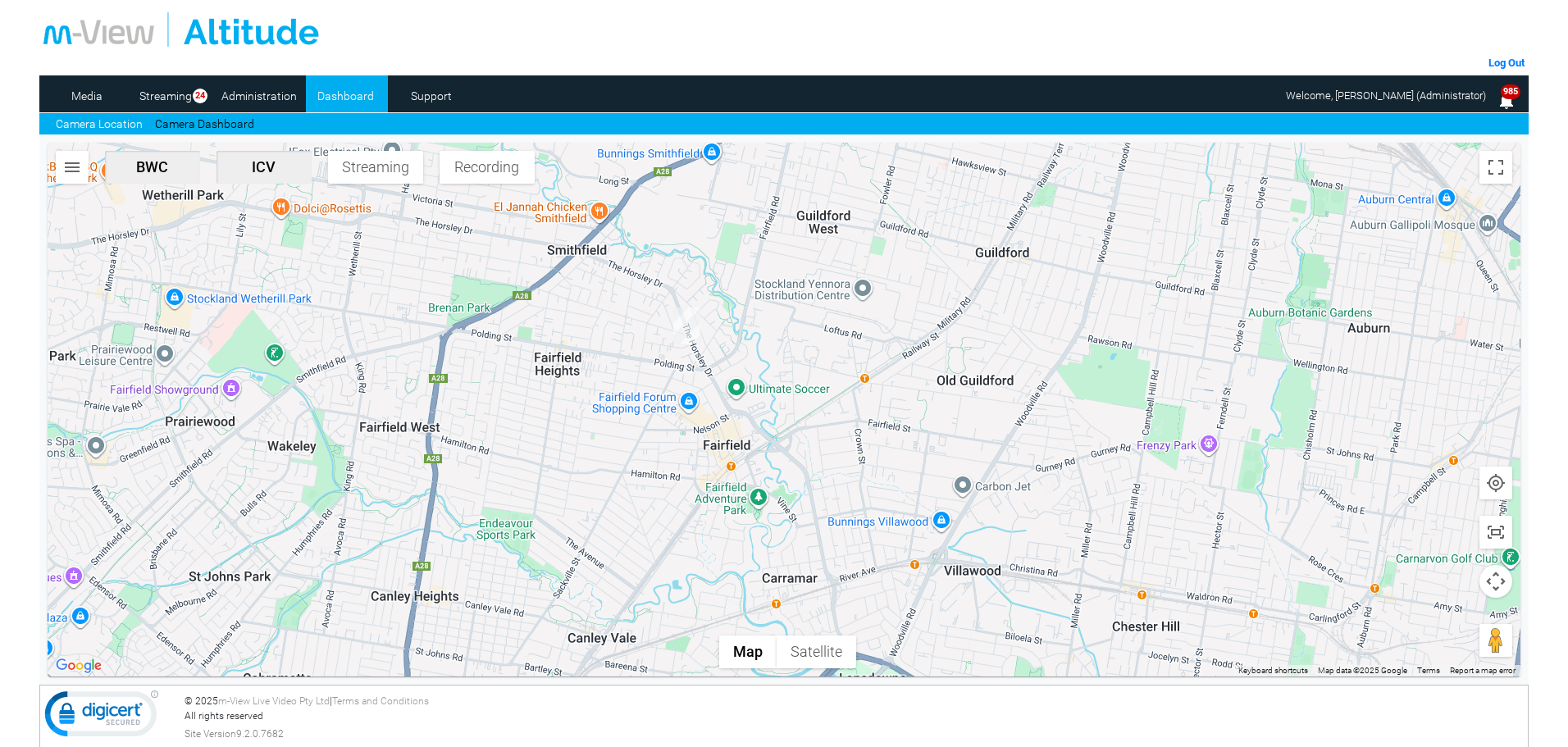
click at [1113, 437] on div at bounding box center [784, 410] width 1474 height 534
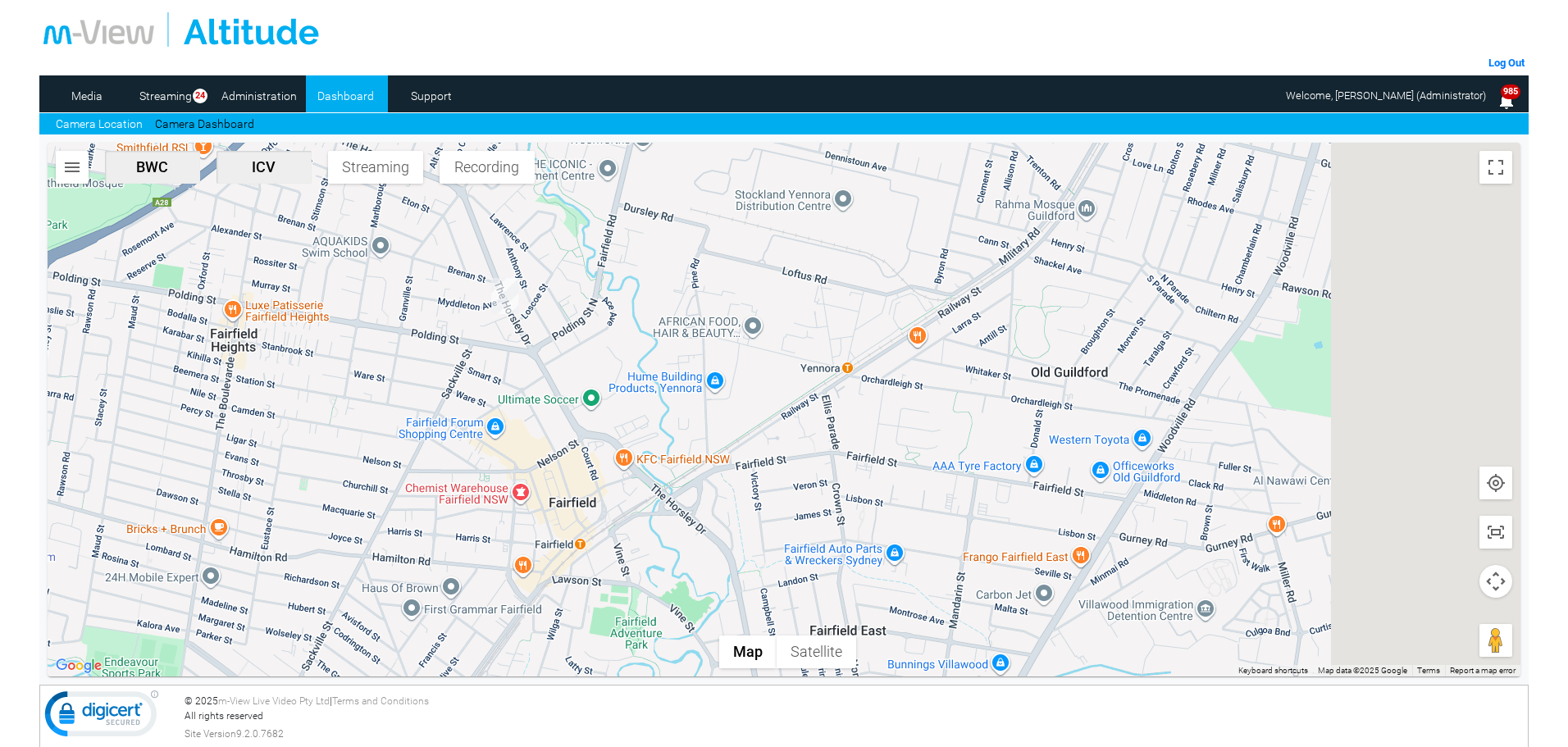
click at [543, 438] on div at bounding box center [784, 410] width 1474 height 534
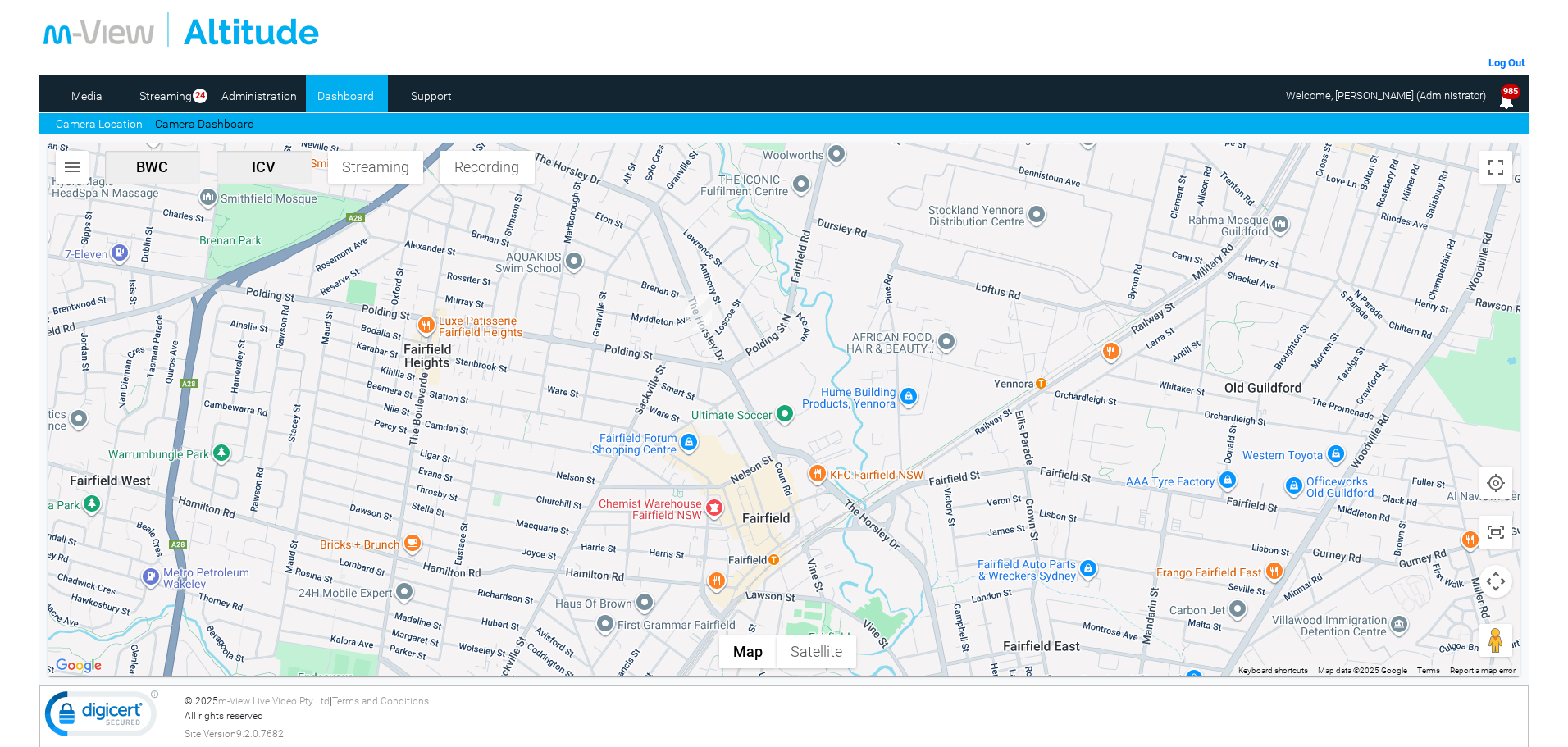
drag, startPoint x: 729, startPoint y: 280, endPoint x: 986, endPoint y: 456, distance: 311.5
click at [1004, 513] on div at bounding box center [784, 410] width 1474 height 534
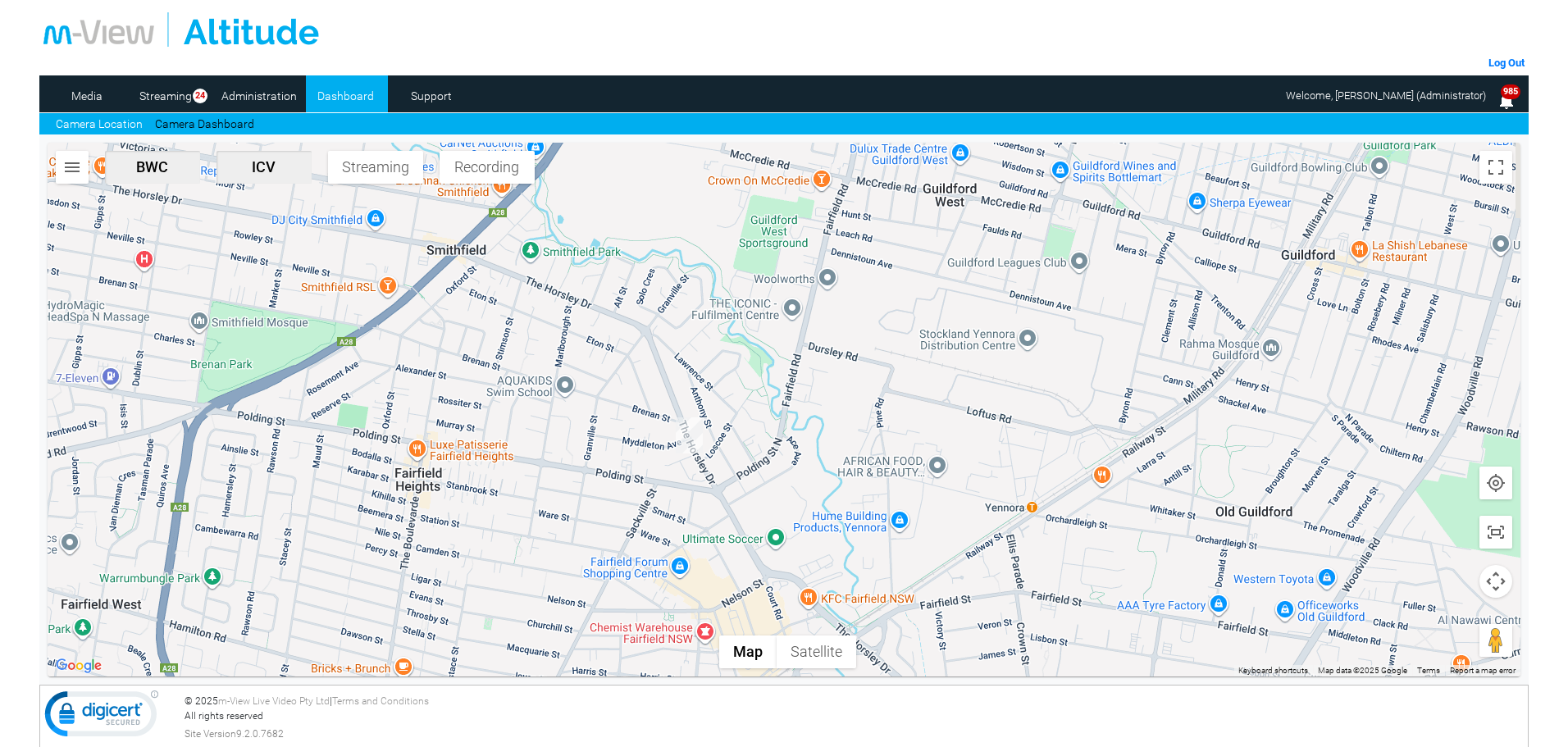
drag, startPoint x: 857, startPoint y: 460, endPoint x: 841, endPoint y: 485, distance: 29.7
click at [841, 485] on div at bounding box center [784, 410] width 1474 height 534
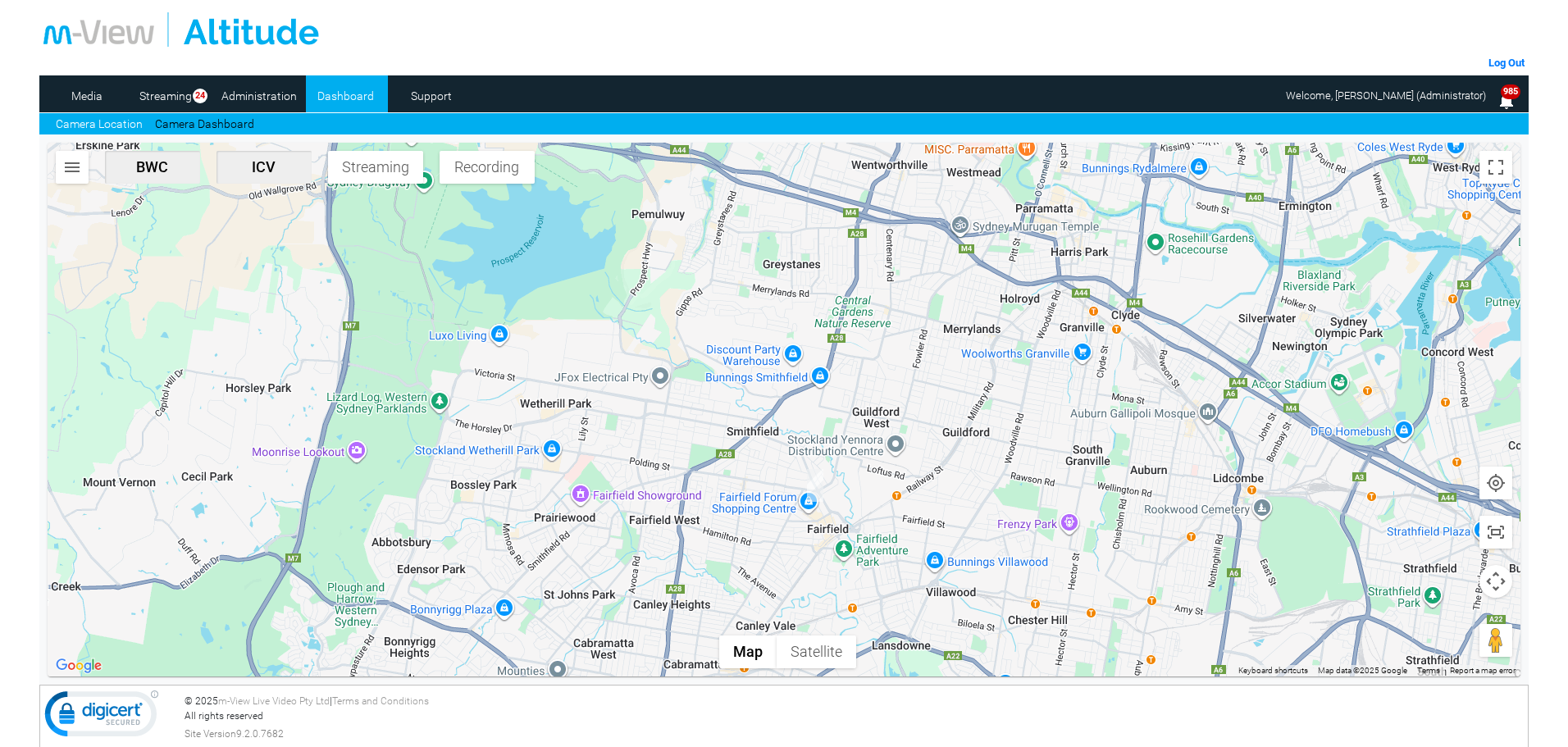
drag, startPoint x: 854, startPoint y: 409, endPoint x: 883, endPoint y: 475, distance: 72.1
click at [885, 477] on div at bounding box center [784, 410] width 1474 height 534
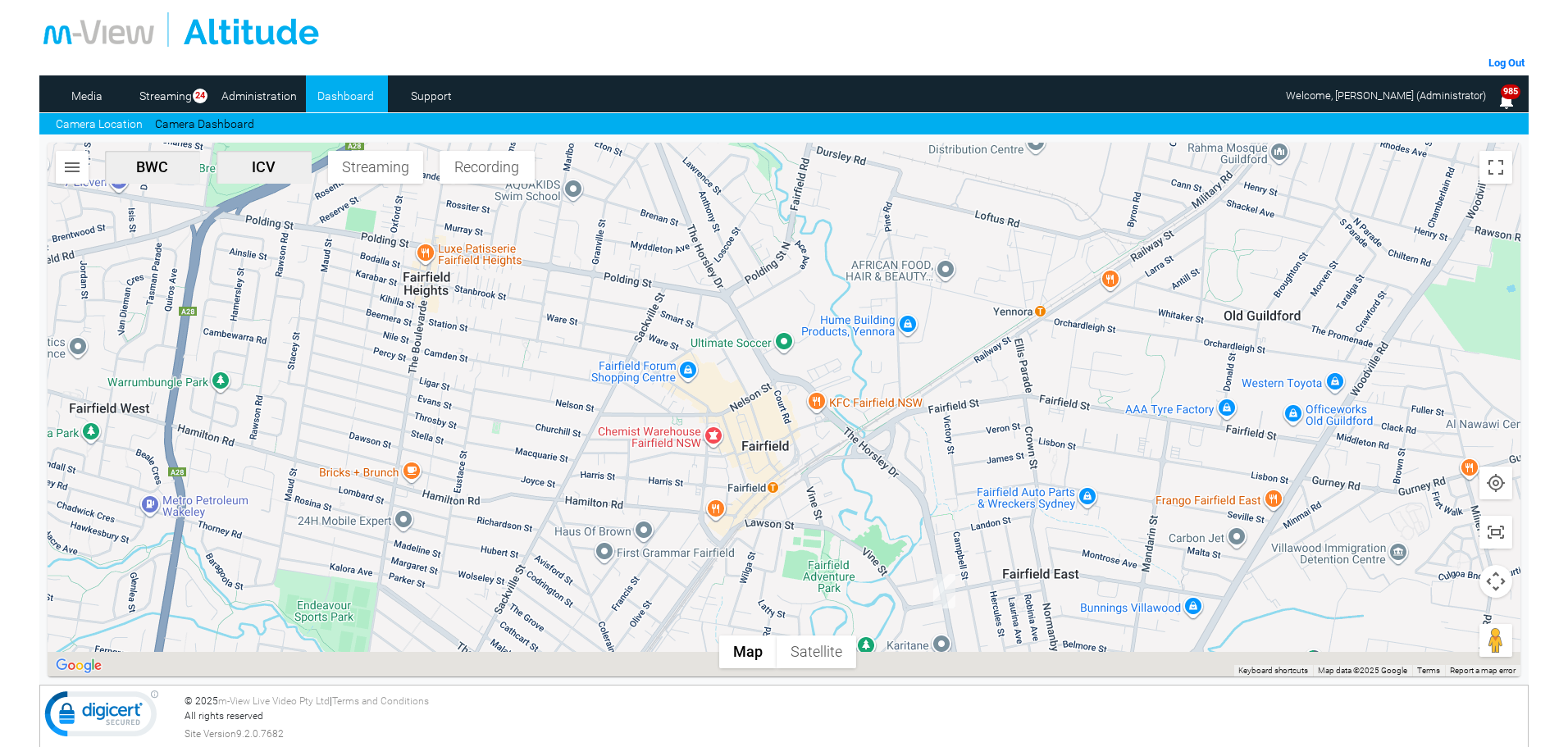
drag, startPoint x: 1108, startPoint y: 527, endPoint x: 922, endPoint y: 309, distance: 286.6
click at [922, 309] on div at bounding box center [784, 410] width 1474 height 534
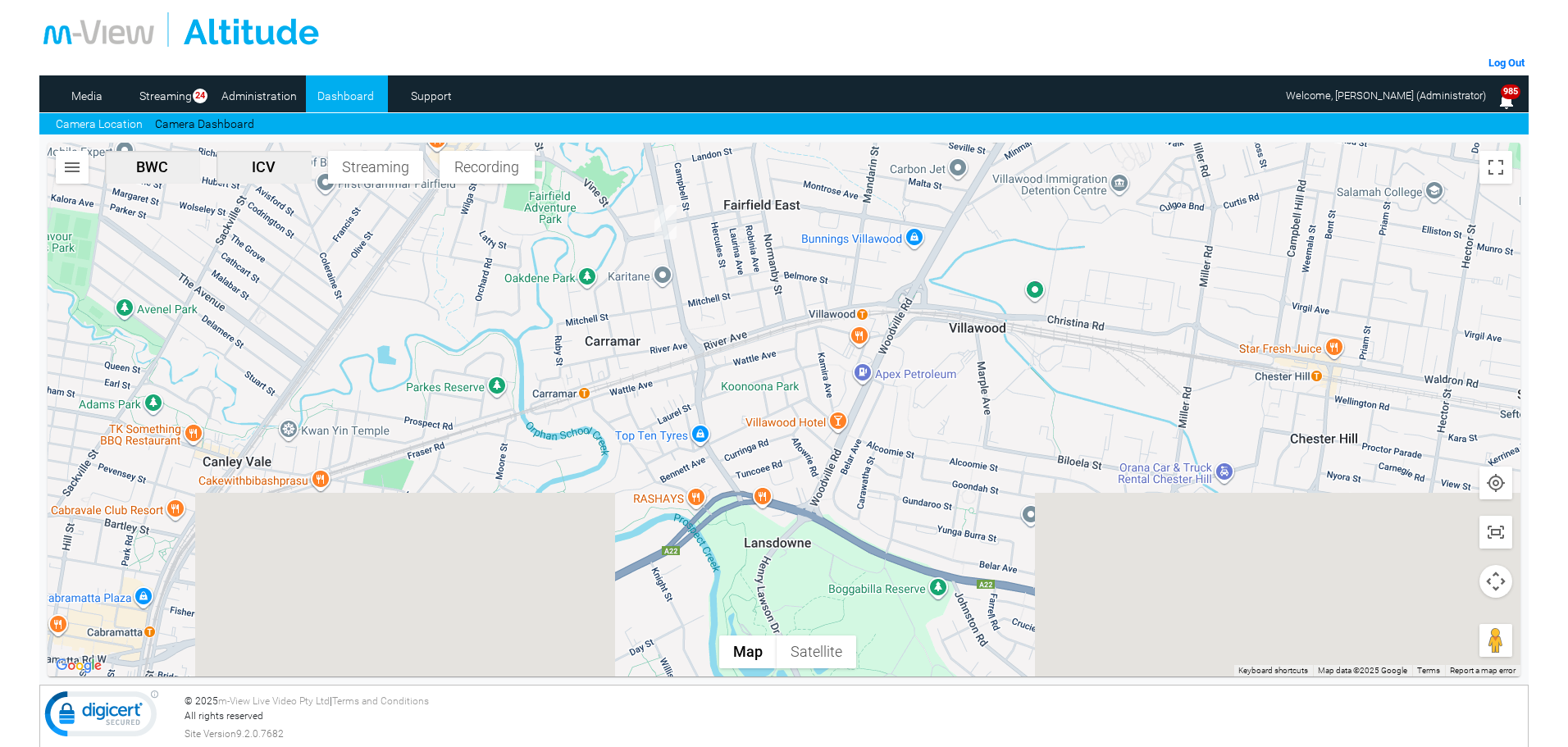
drag, startPoint x: 1160, startPoint y: 549, endPoint x: 991, endPoint y: 300, distance: 300.9
click at [991, 300] on div at bounding box center [784, 410] width 1474 height 534
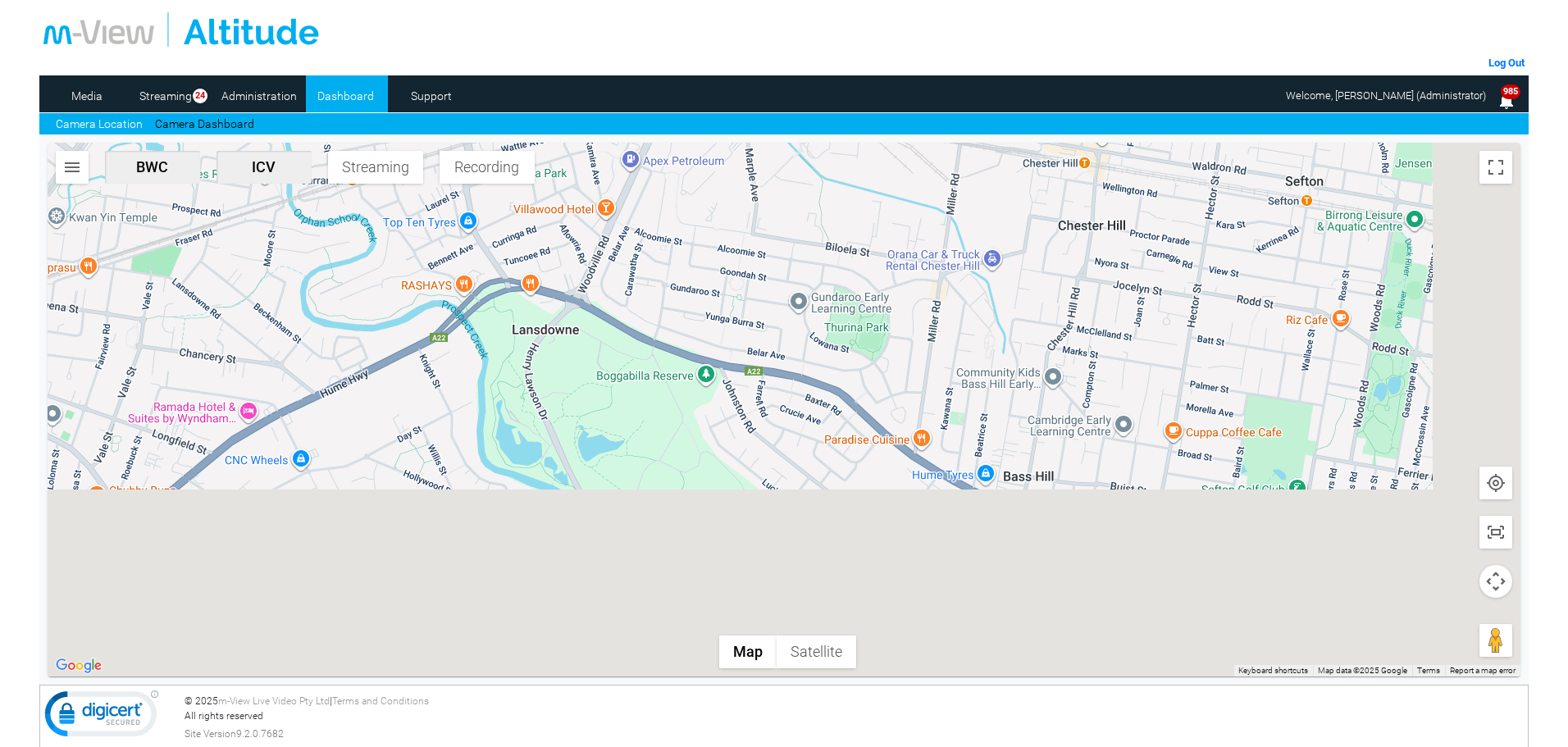
drag, startPoint x: 1000, startPoint y: 569, endPoint x: 746, endPoint y: 314, distance: 359.9
click at [746, 314] on div at bounding box center [784, 410] width 1474 height 534
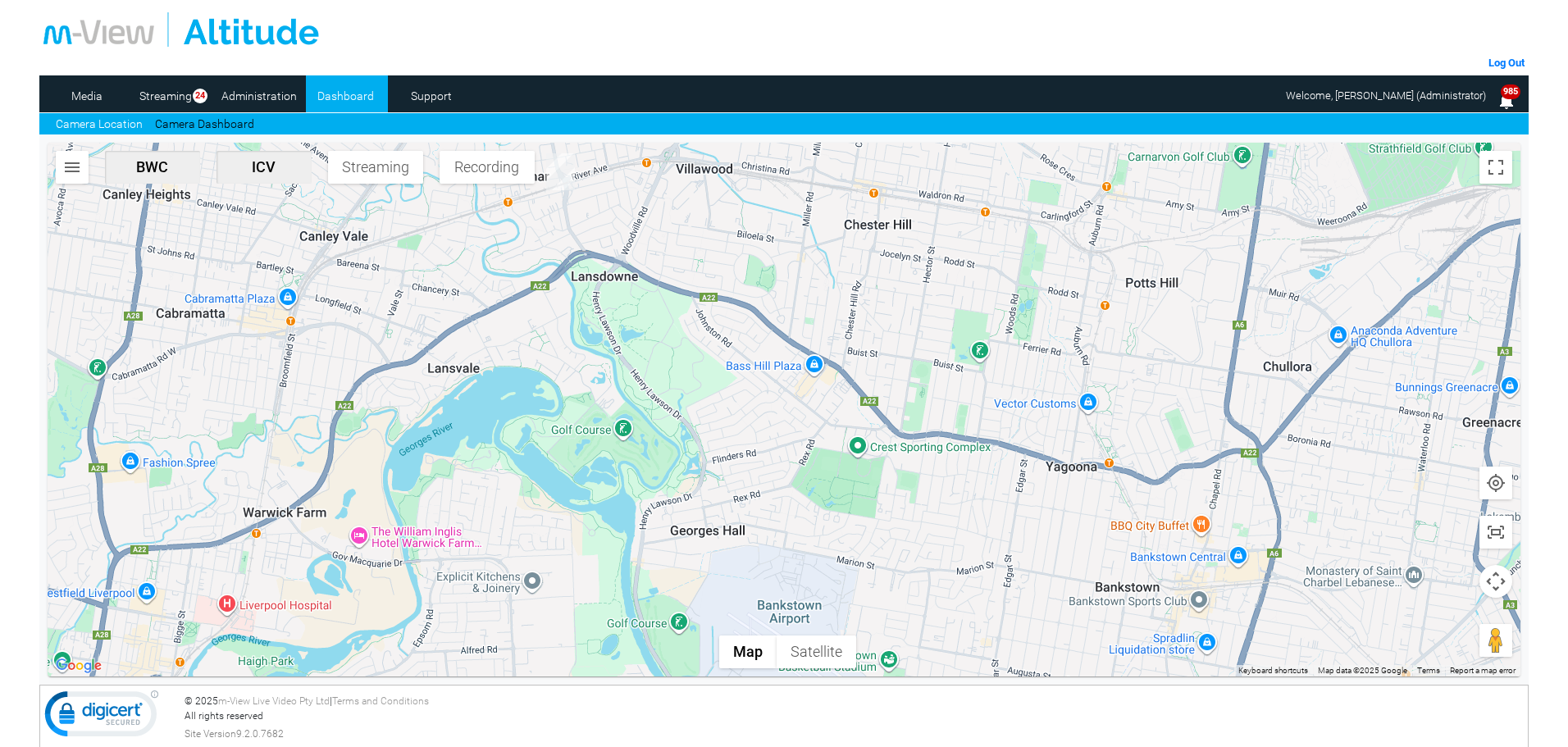
drag, startPoint x: 1086, startPoint y: 554, endPoint x: 1024, endPoint y: 482, distance: 95.0
click at [1024, 482] on div at bounding box center [784, 410] width 1474 height 534
